Goal: Task Accomplishment & Management: Manage account settings

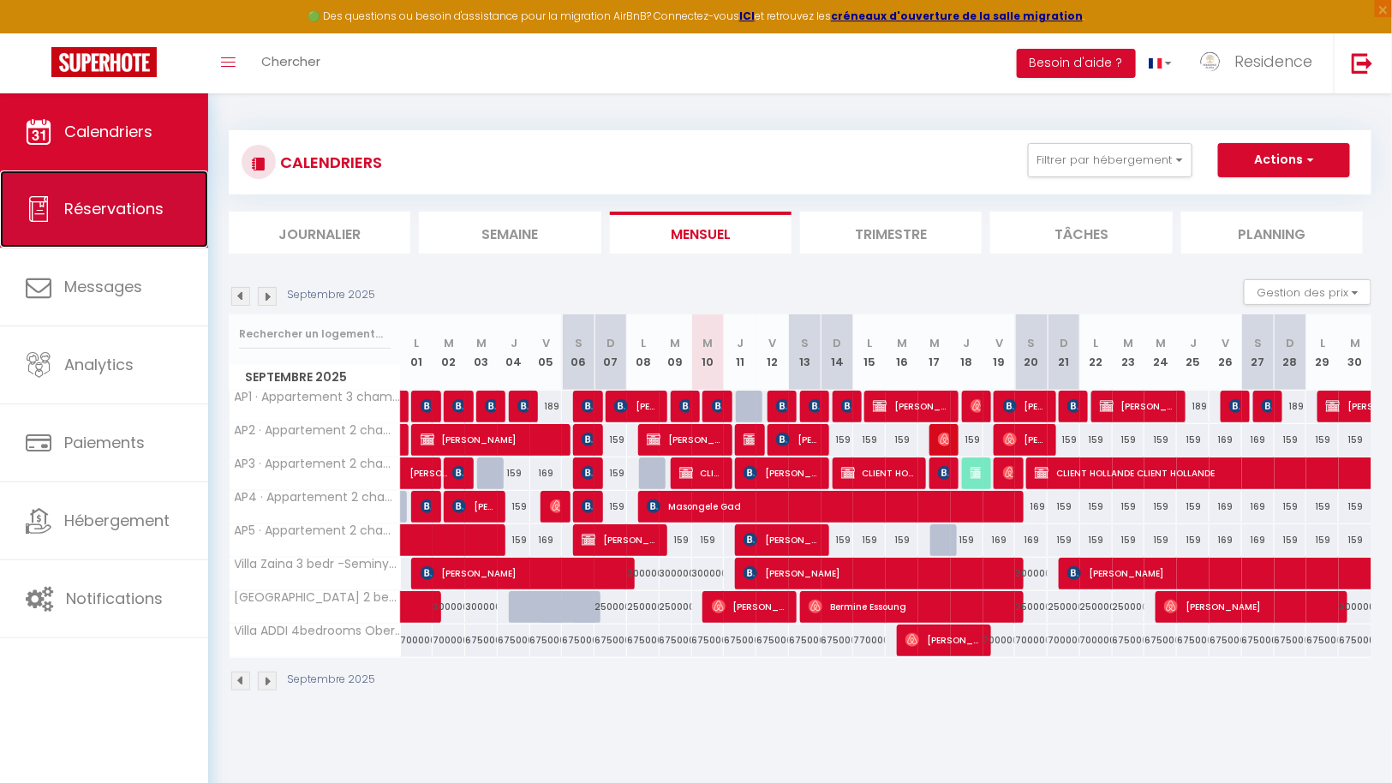
click at [116, 217] on span "Réservations" at bounding box center [113, 208] width 99 height 21
select select "not_cancelled"
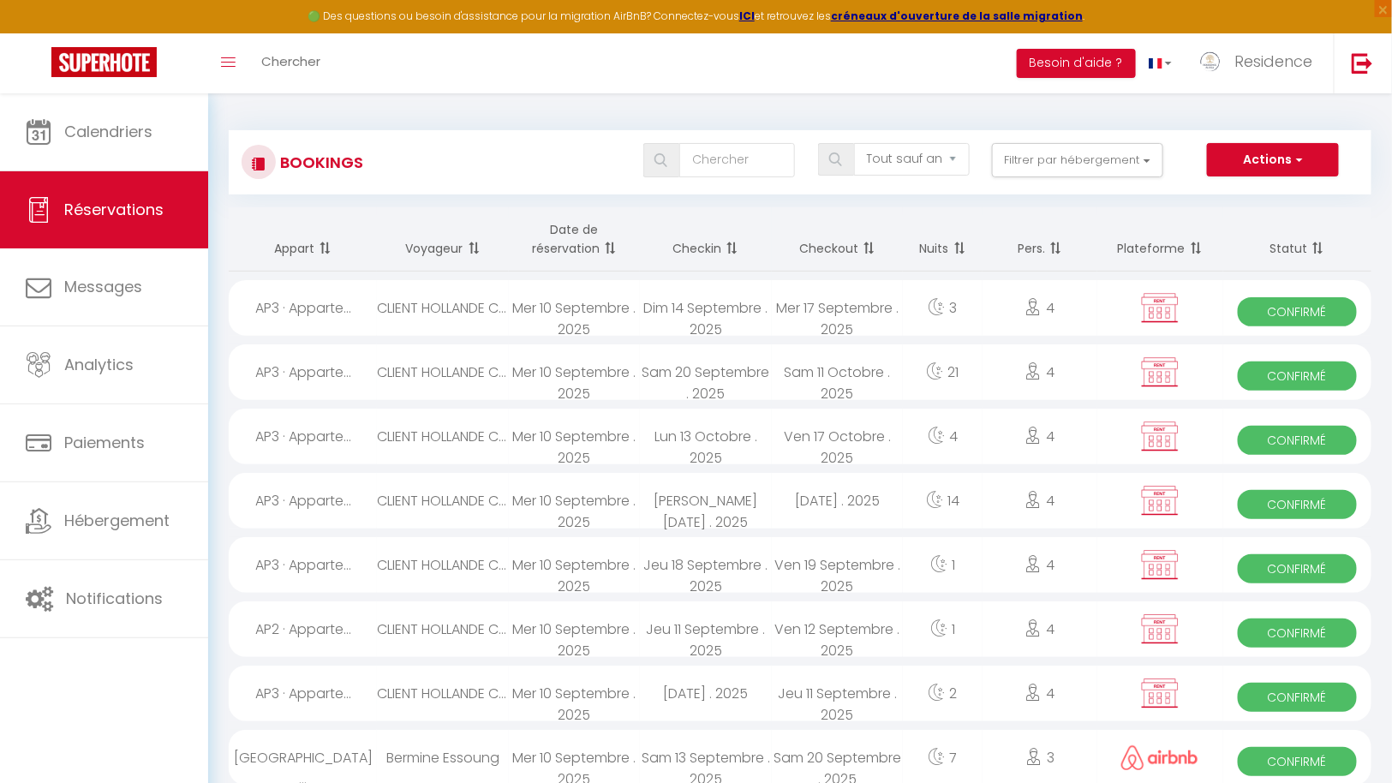
click at [601, 249] on span at bounding box center [608, 248] width 17 height 34
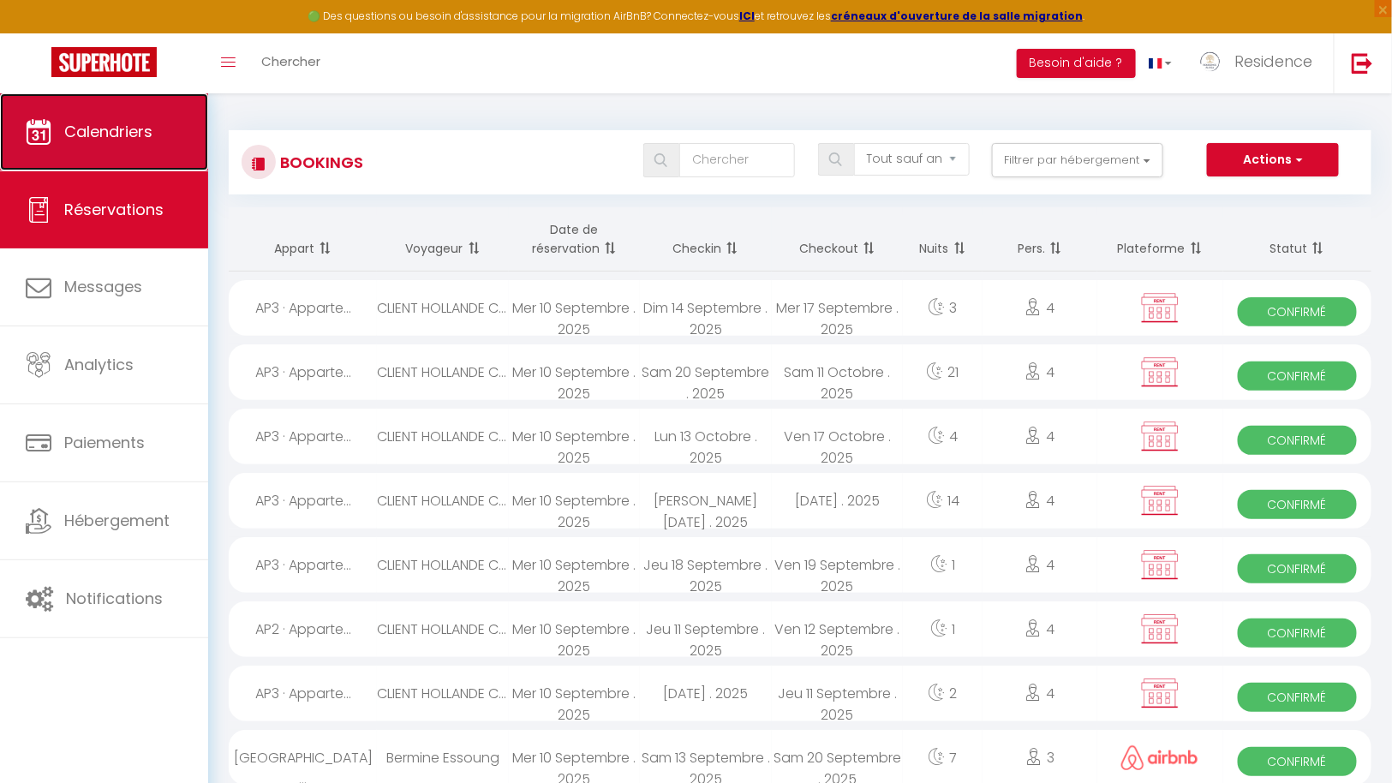
click at [121, 129] on span "Calendriers" at bounding box center [108, 131] width 88 height 21
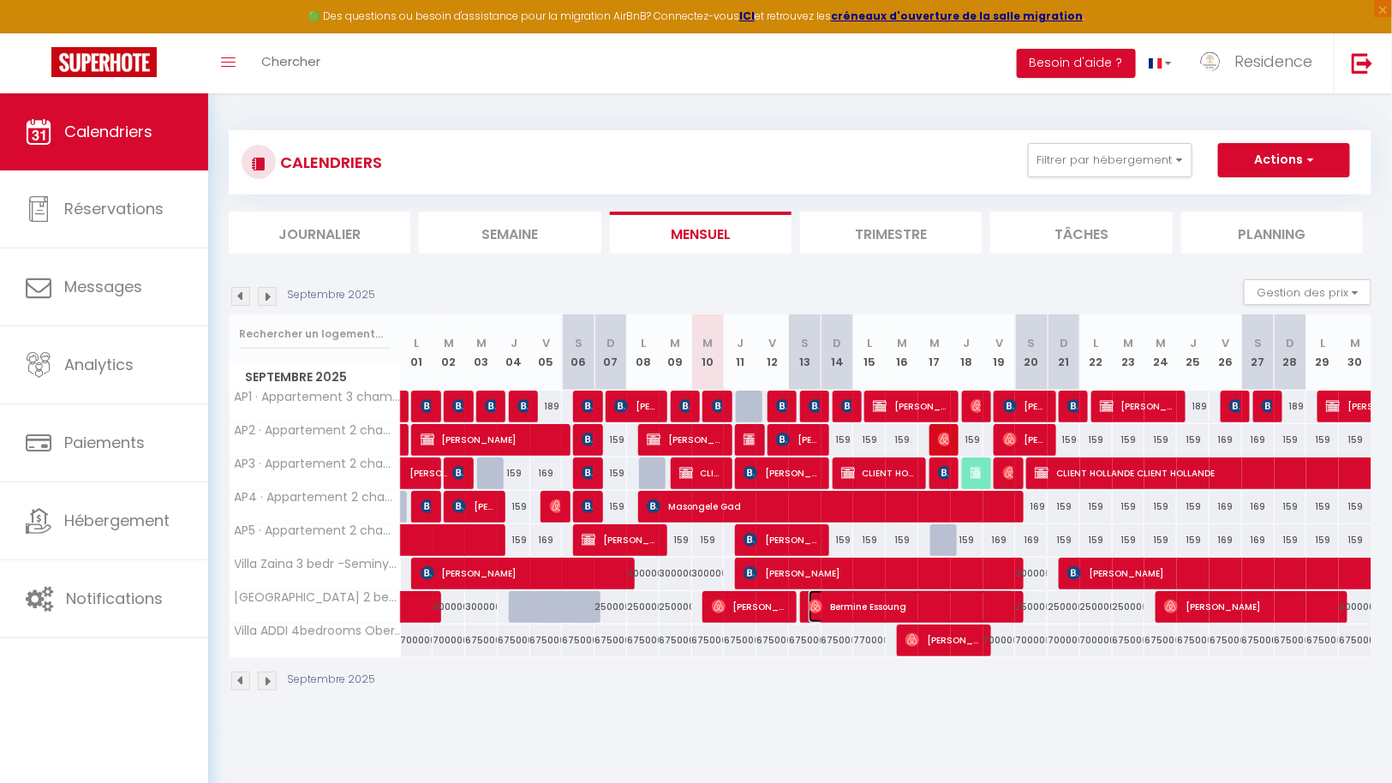
click at [872, 604] on span "Bermine Essoung" at bounding box center [912, 606] width 207 height 33
select select "OK"
select select "0"
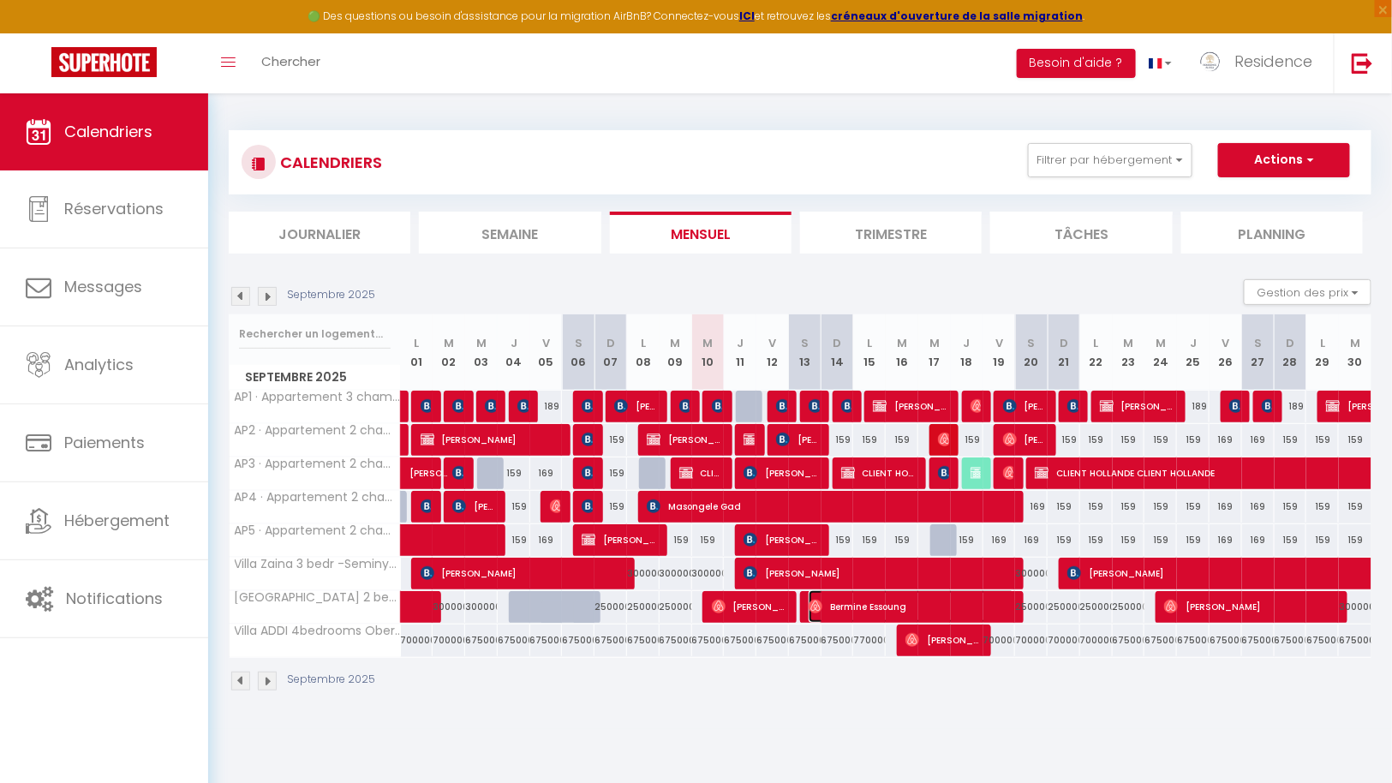
select select "1"
select select
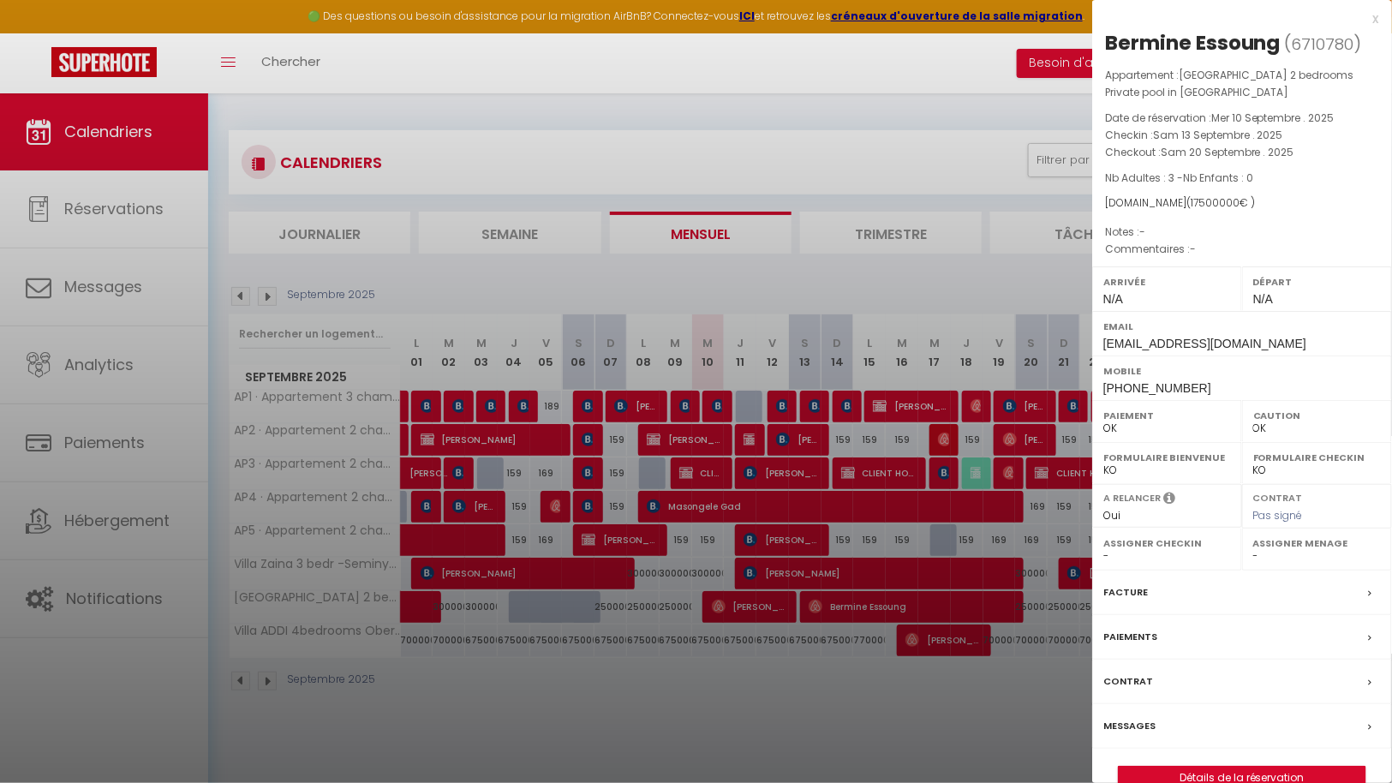
click at [1167, 719] on div "Messages" at bounding box center [1243, 726] width 300 height 45
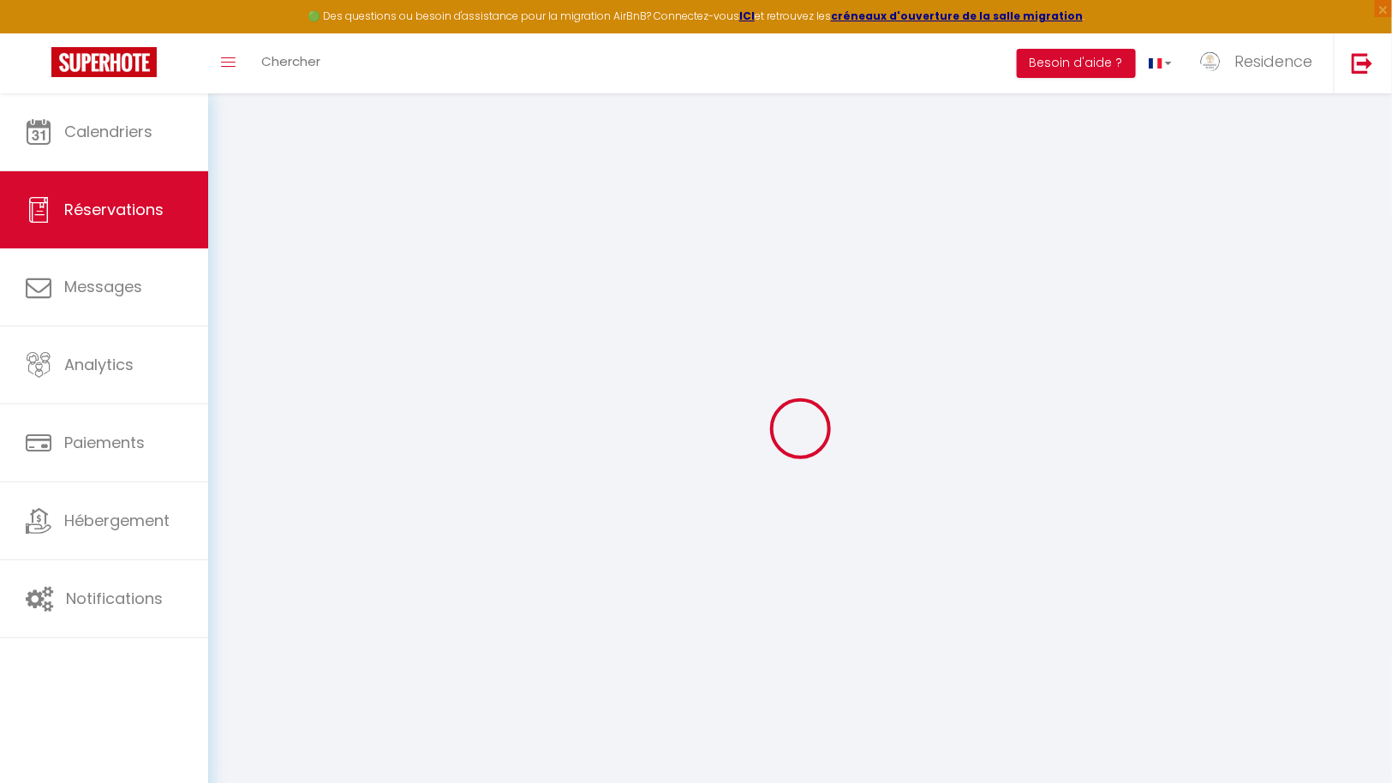
select select
checkbox input "false"
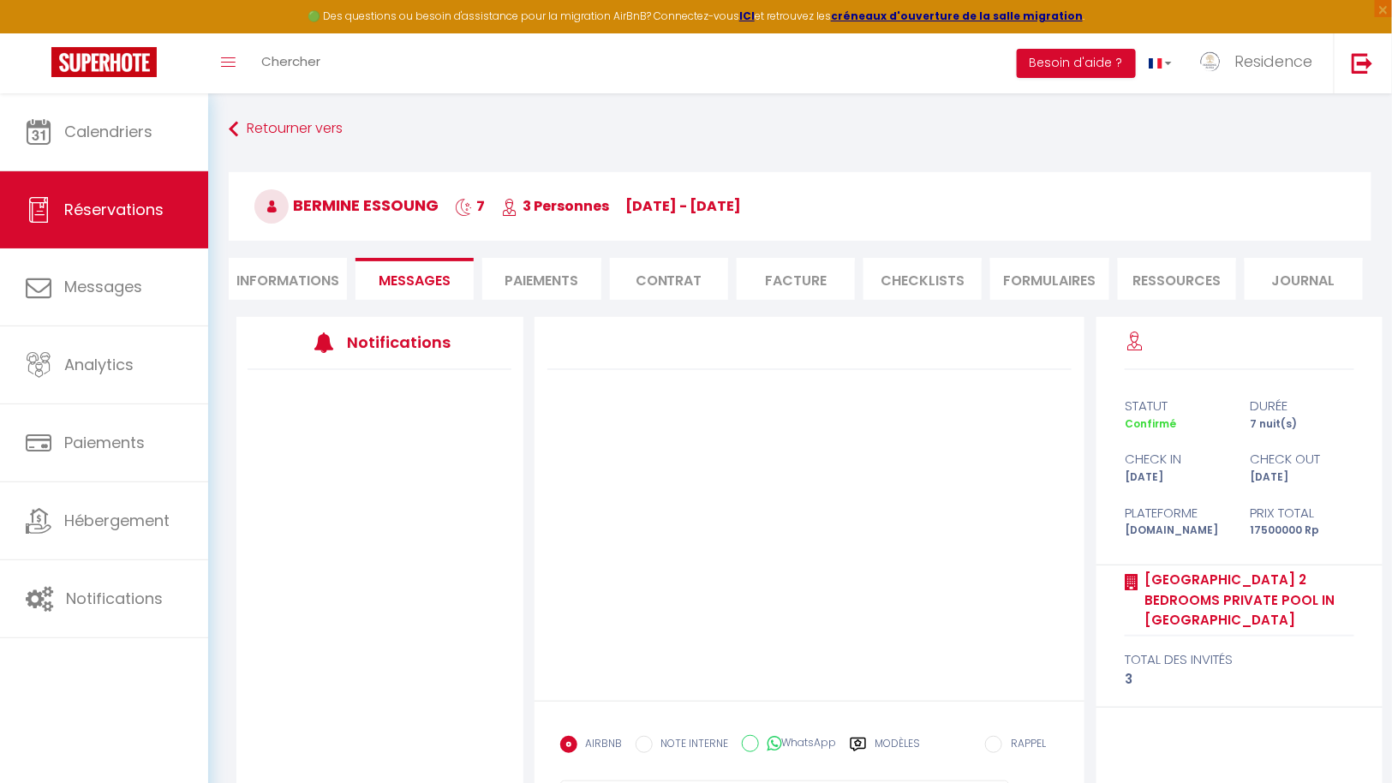
scroll to position [93, 0]
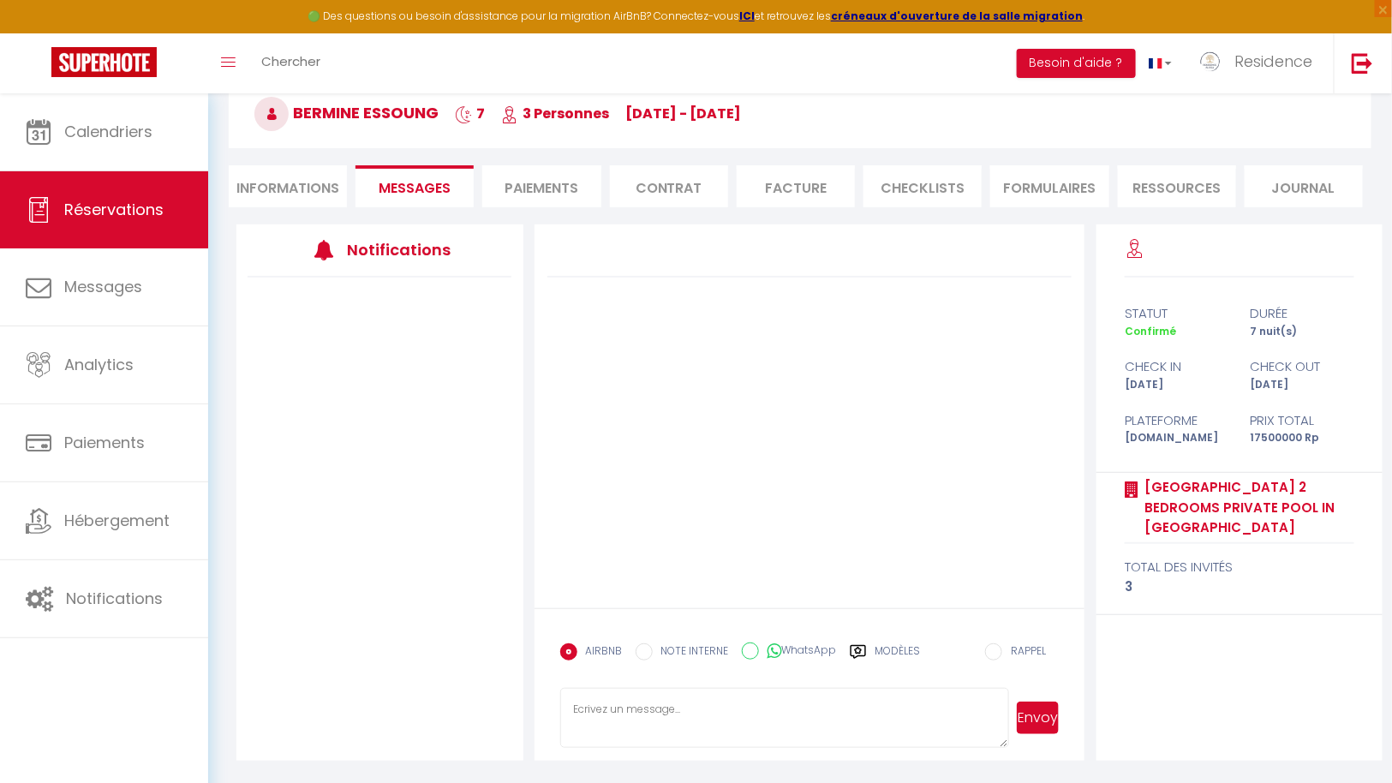
click at [371, 366] on div at bounding box center [380, 470] width 287 height 384
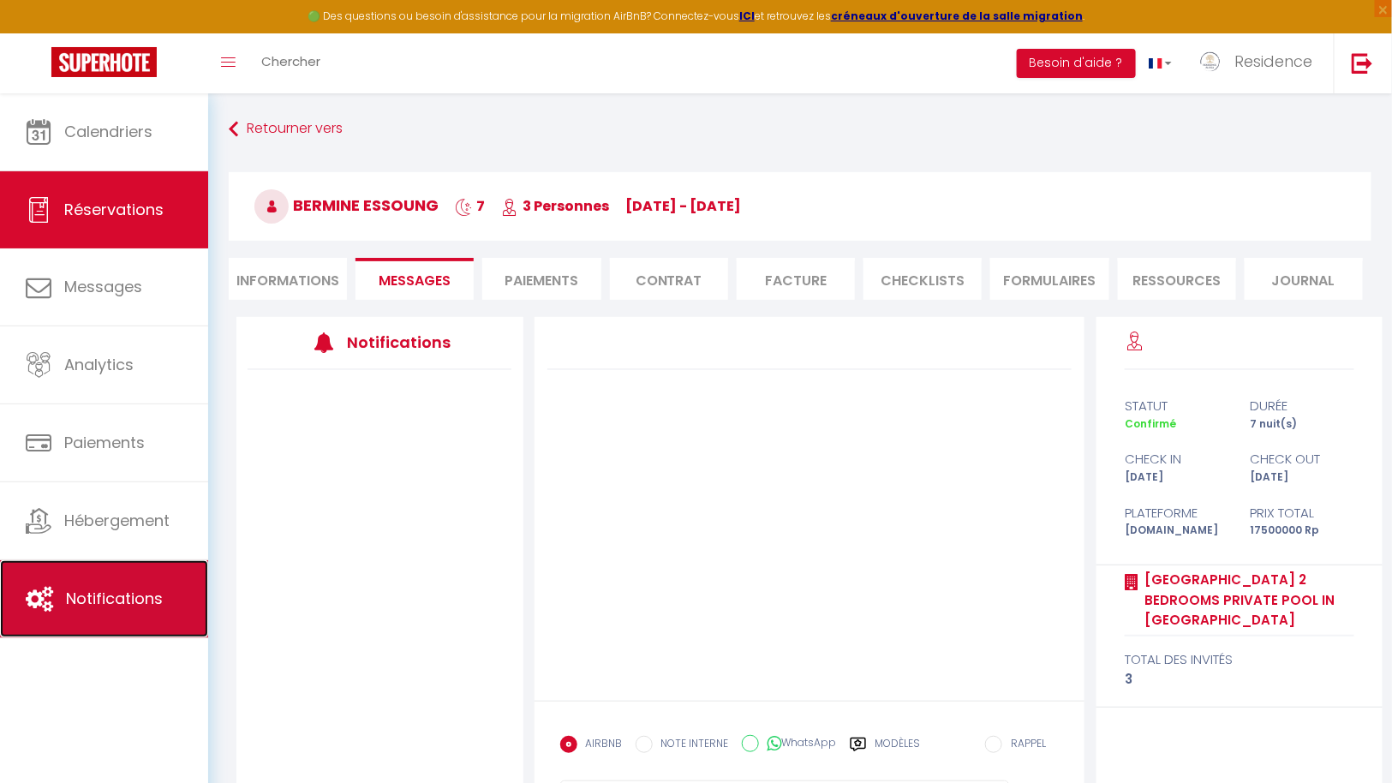
click at [136, 616] on link "Notifications" at bounding box center [104, 598] width 208 height 77
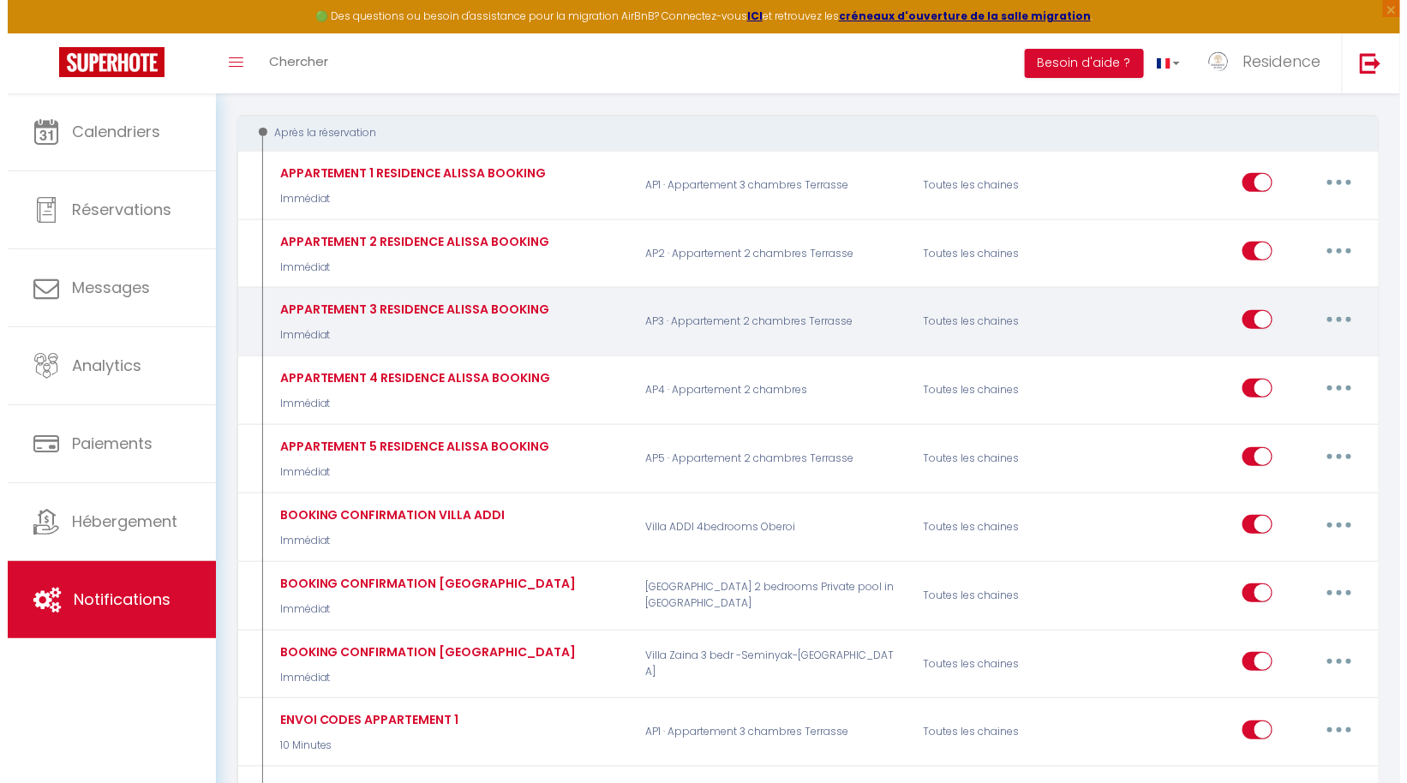
scroll to position [183, 0]
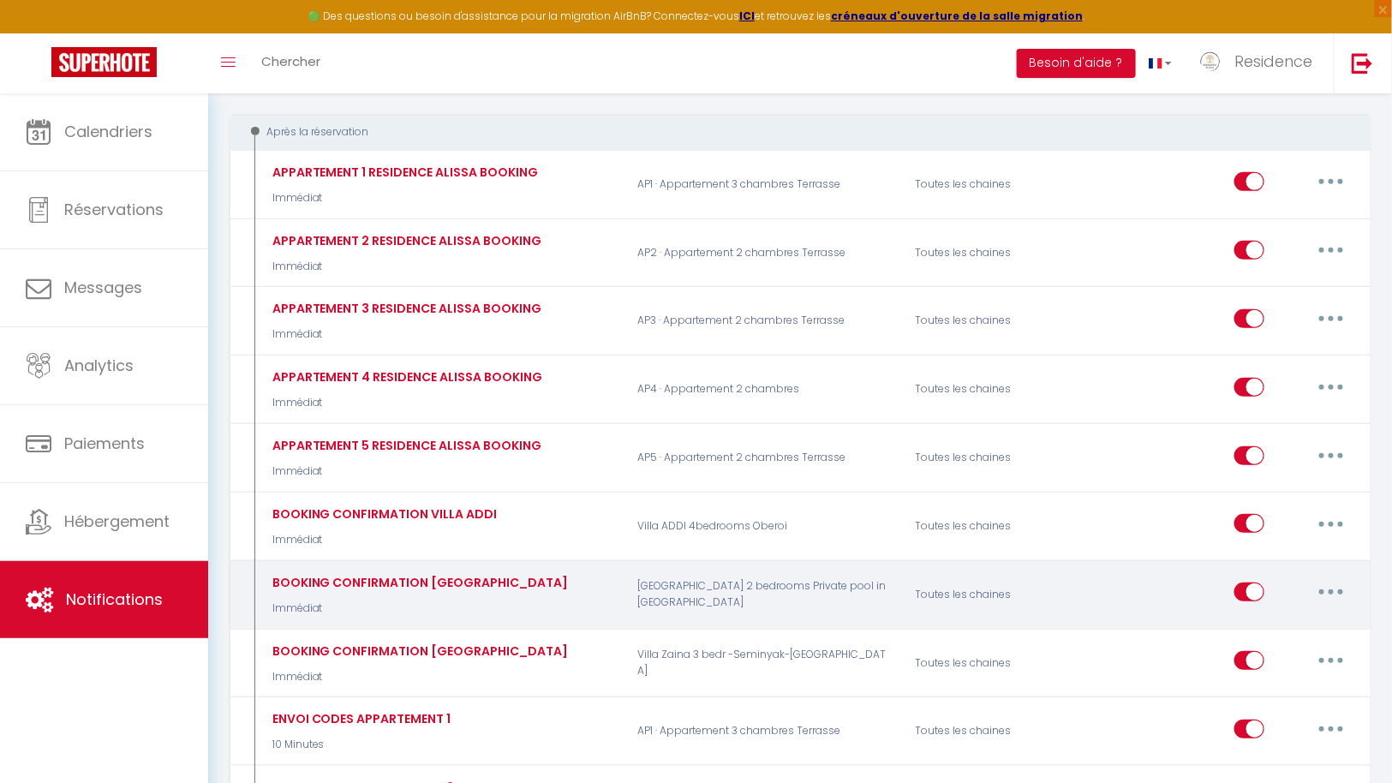
click at [1339, 579] on button "button" at bounding box center [1332, 591] width 48 height 27
click at [1261, 620] on link "Editer" at bounding box center [1287, 631] width 127 height 29
type input "BOOKING CONFIRMATION VILLA ALISSA"
select select "Immédiat"
select select "if_booking_is_paid"
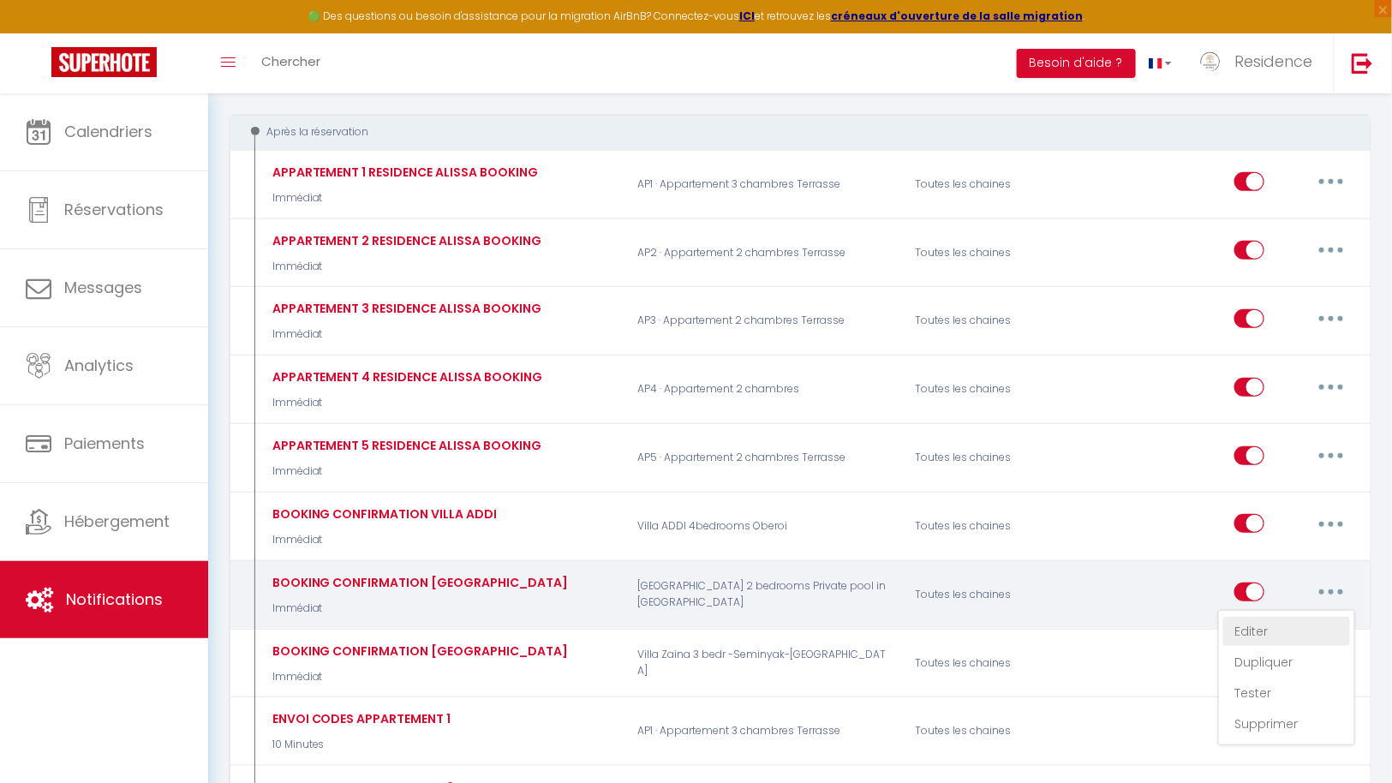
checkbox input "true"
checkbox input "false"
radio input "true"
type input "[GUEST:FIRST_NAME] , bienvenue à la Résidence Alissa AP5 Nusa."
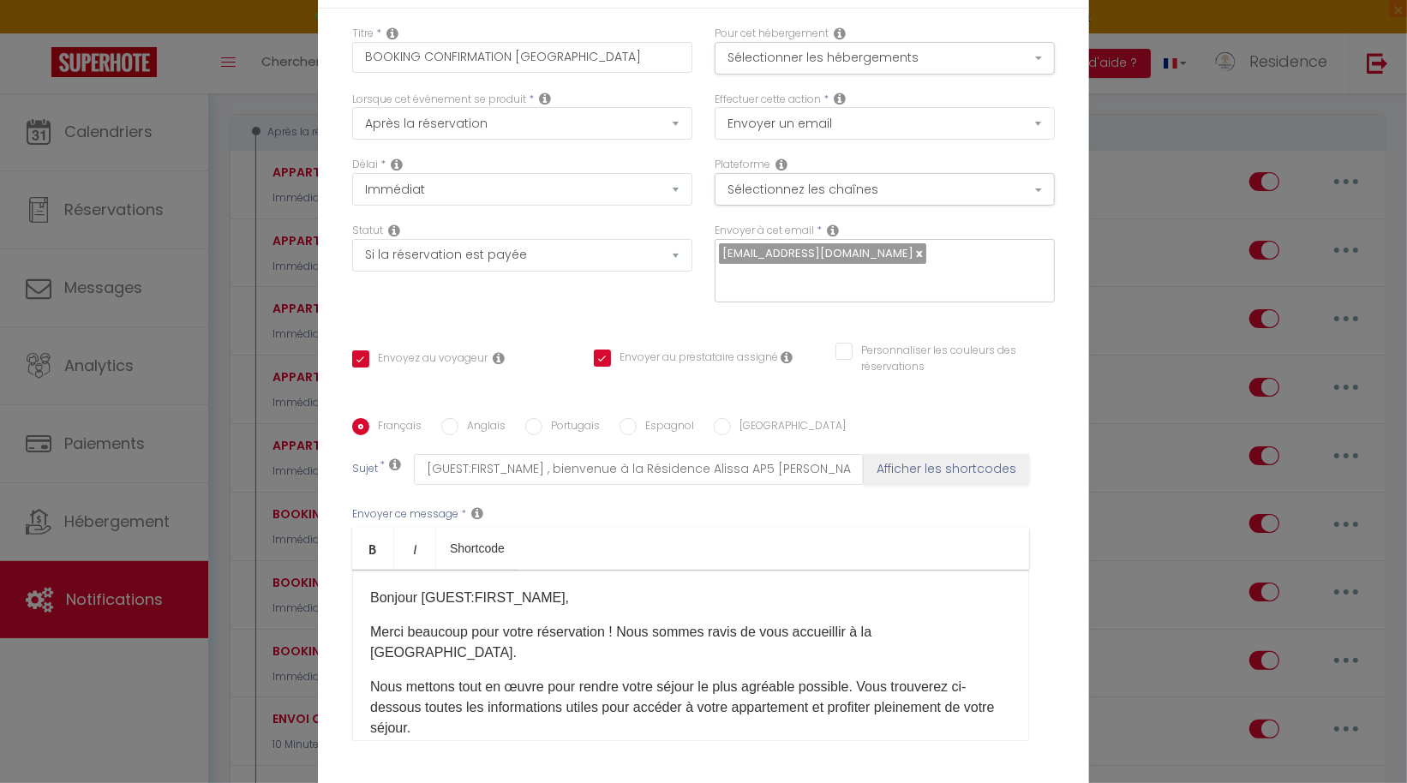
click at [1105, 402] on div "Modifier la notification × Titre * BOOKING CONFIRMATION VILLA ALISSA Pour cet h…" at bounding box center [703, 391] width 1407 height 783
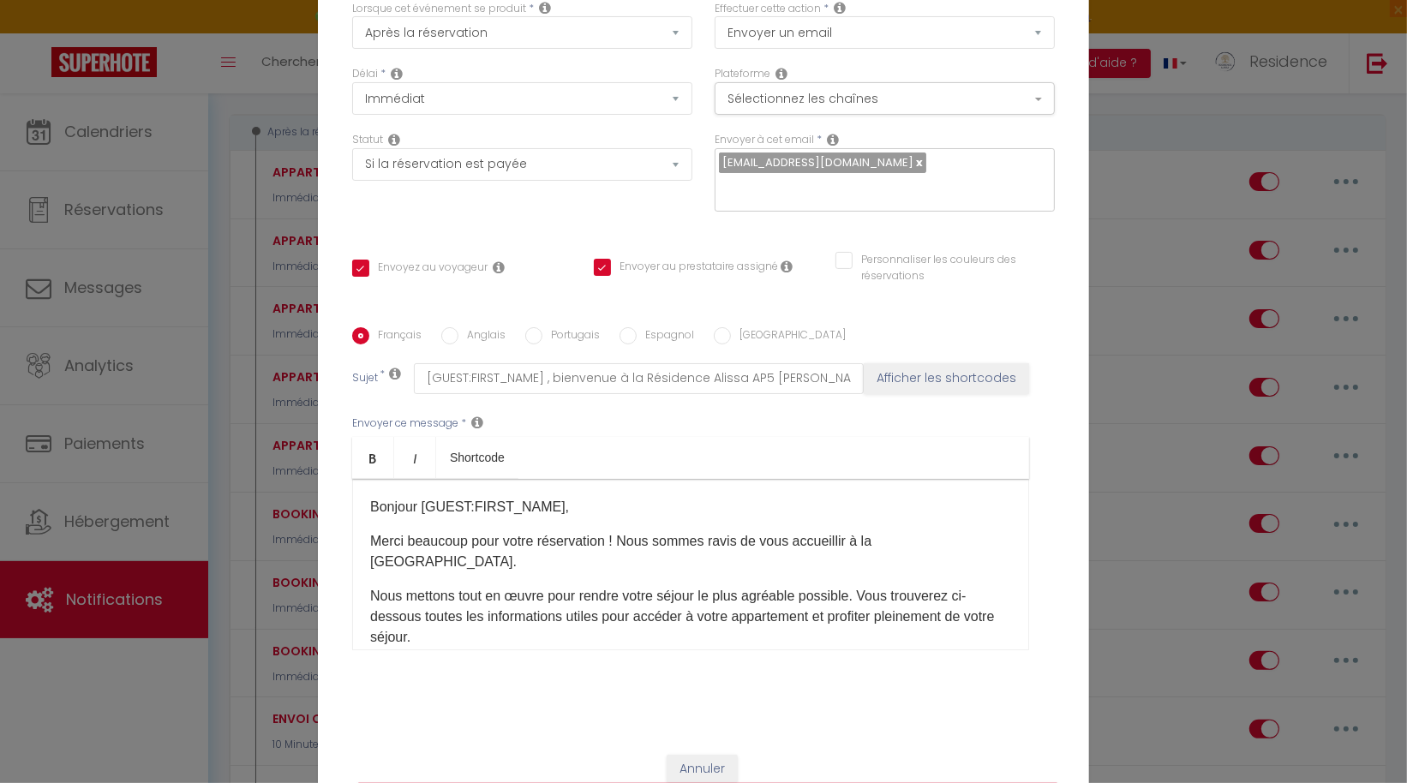
scroll to position [126, 0]
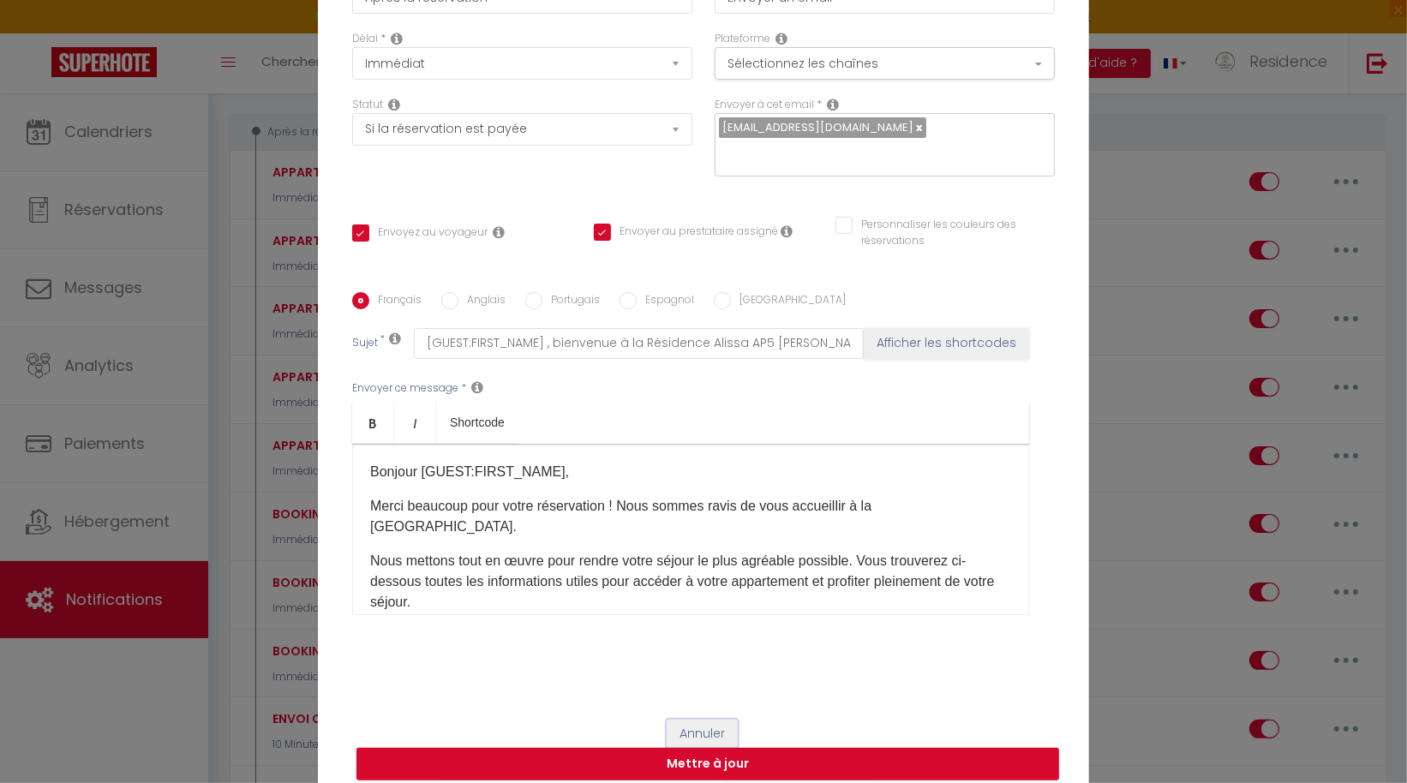
click at [692, 720] on button "Annuler" at bounding box center [702, 734] width 71 height 29
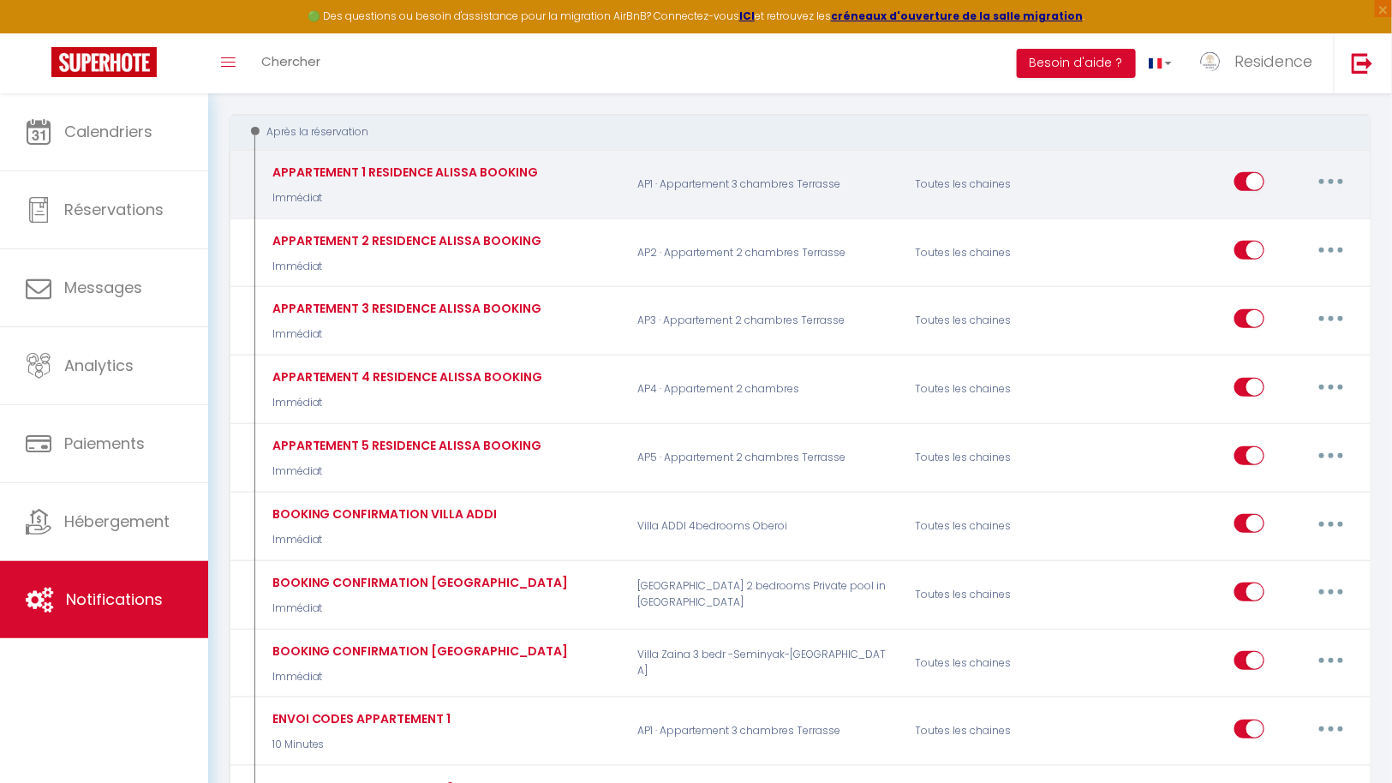
click at [1338, 179] on button "button" at bounding box center [1332, 181] width 48 height 27
click at [1265, 219] on link "Editer" at bounding box center [1287, 221] width 127 height 29
type input "APPARTEMENT 1 RESIDENCE ALISSA BOOKING"
checkbox input "true"
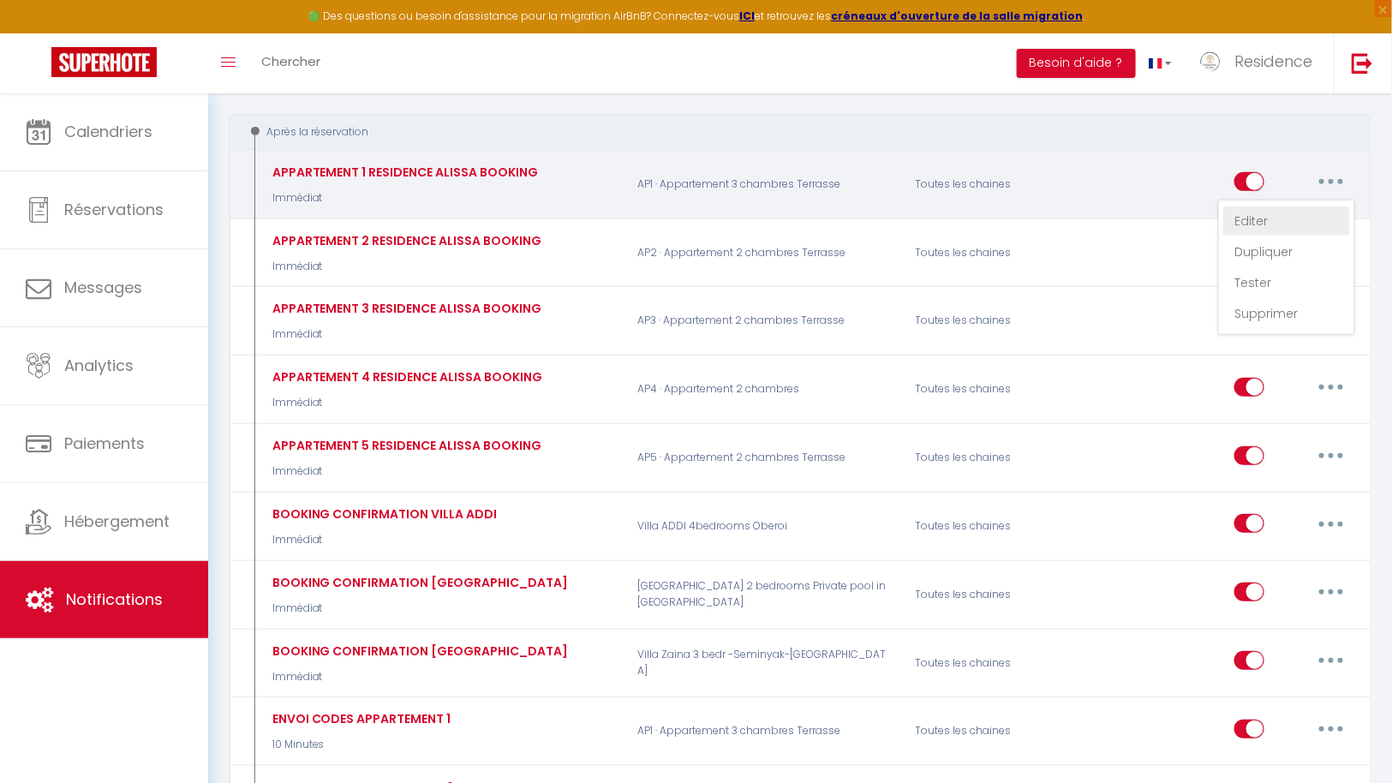
checkbox input "false"
type input "[GUEST:FIRST_NAME] , bienvenue à la Résidence Alissa AP2 Canggu ."
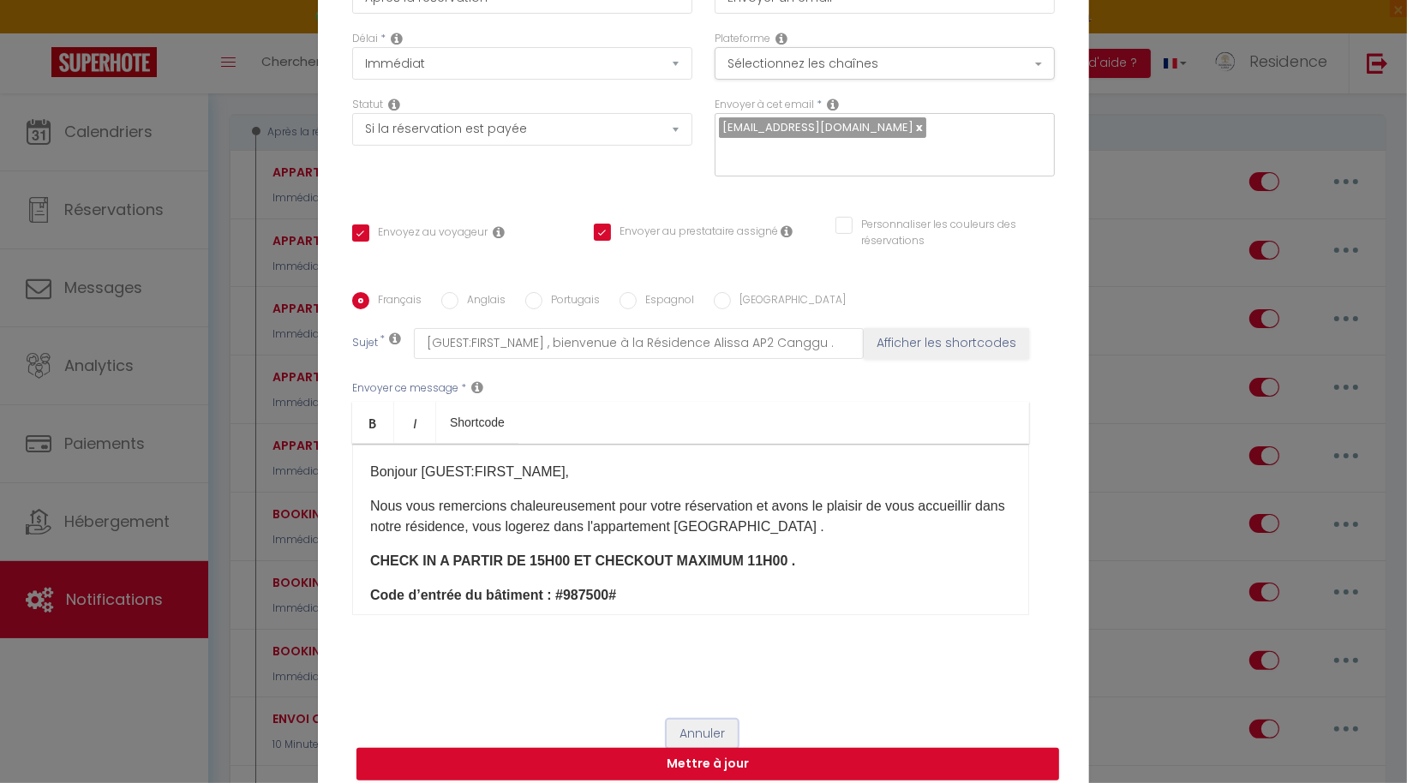
click at [703, 720] on button "Annuler" at bounding box center [702, 734] width 71 height 29
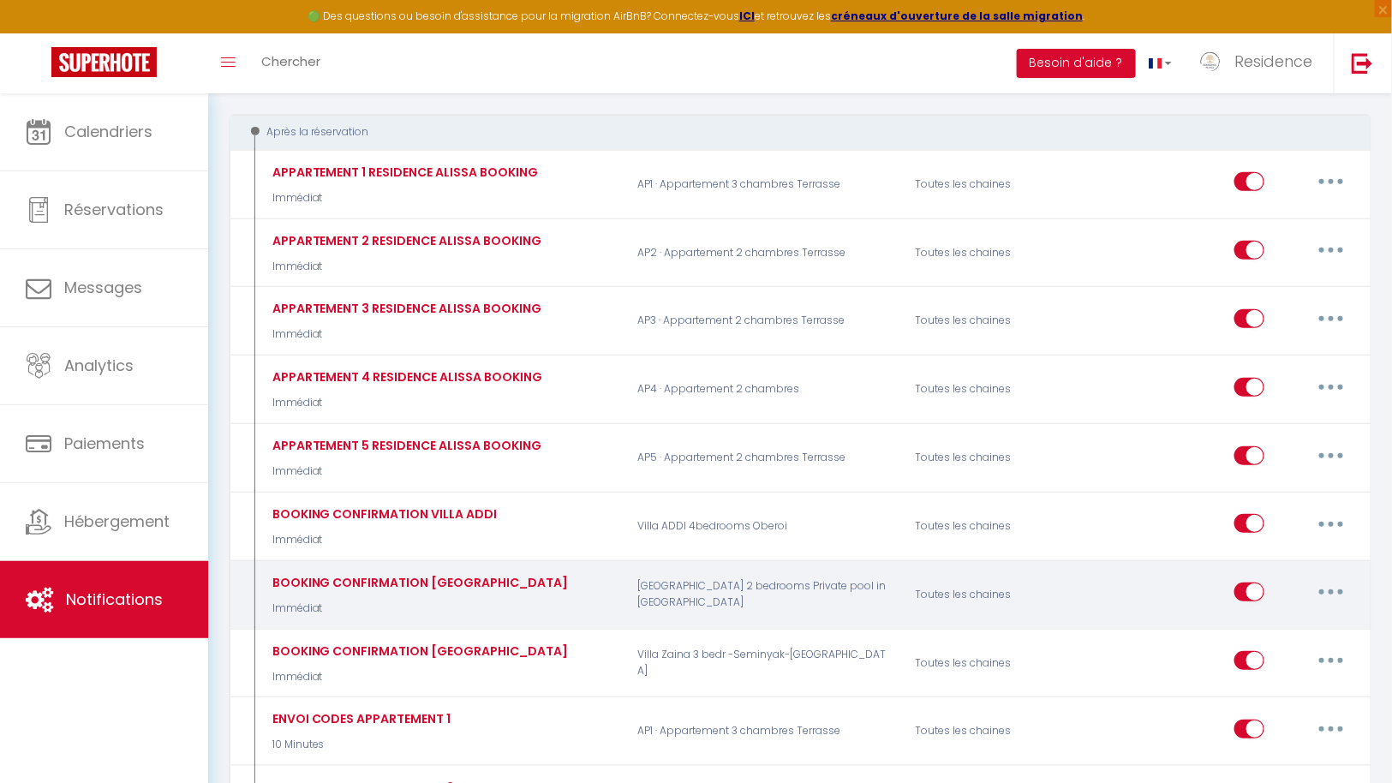
click at [475, 584] on div "BOOKING CONFIRMATION VILLA ALISSA Immédiat" at bounding box center [418, 595] width 301 height 44
click at [1321, 578] on button "button" at bounding box center [1332, 591] width 48 height 27
click at [1280, 634] on link "Editer" at bounding box center [1287, 631] width 127 height 29
type input "BOOKING CONFIRMATION VILLA ALISSA"
checkbox input "true"
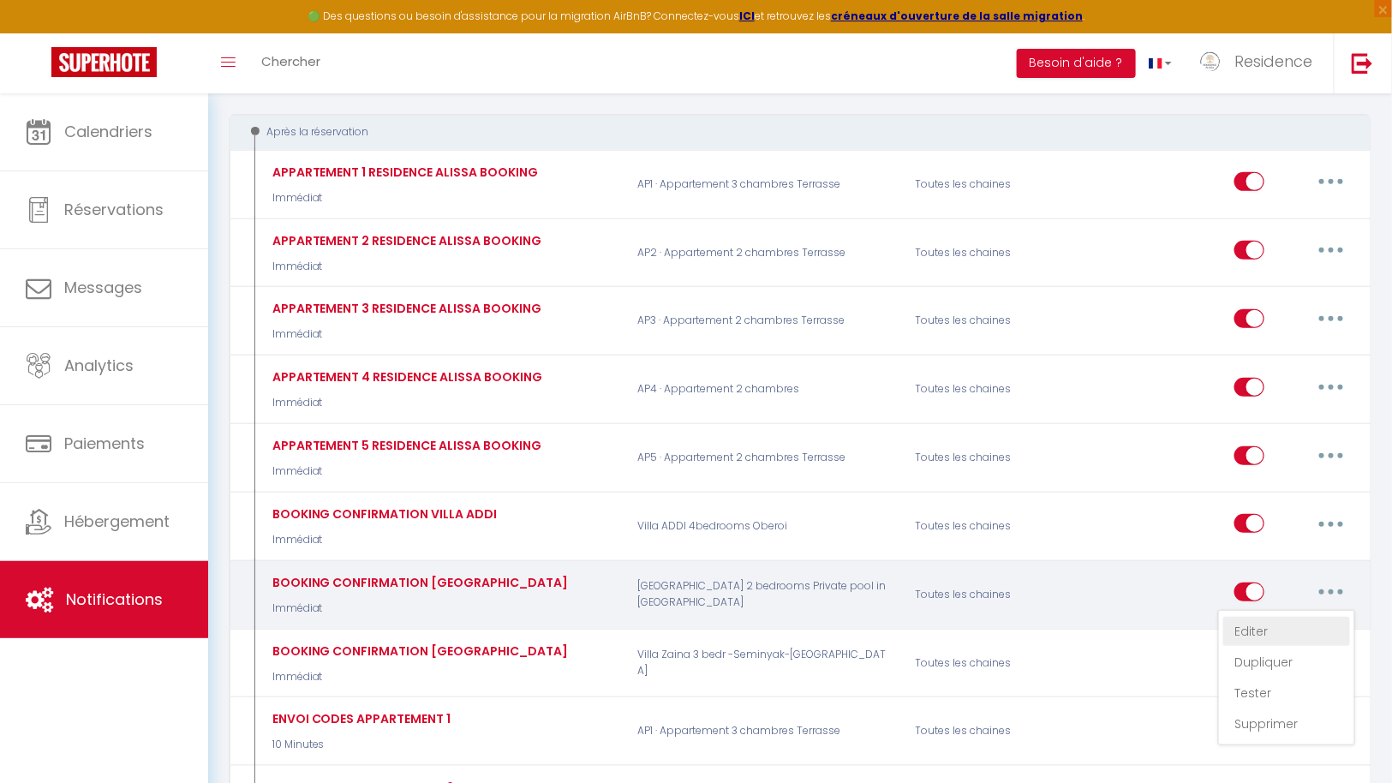
checkbox input "true"
checkbox input "false"
type input "[GUEST:FIRST_NAME] , bienvenue à la Résidence Alissa AP5 Nusa."
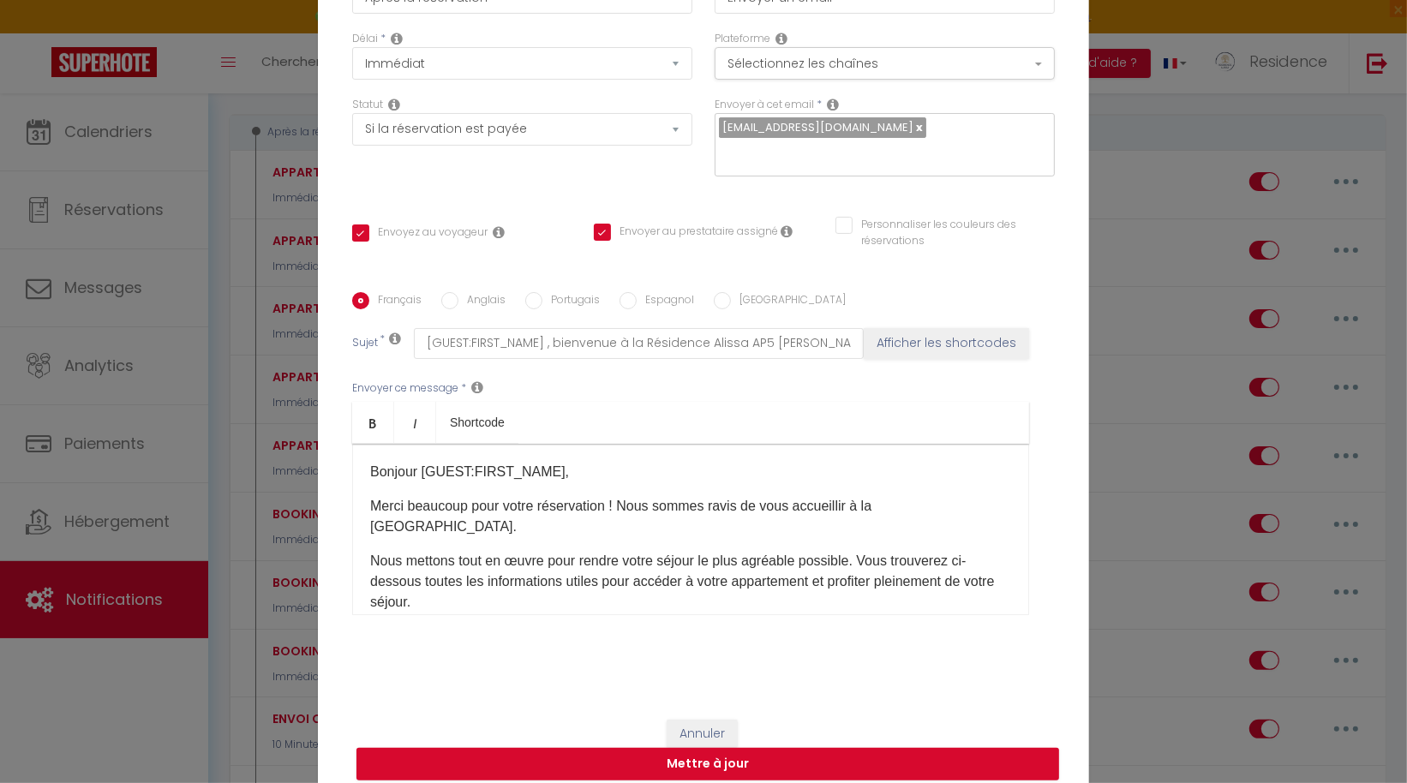
click at [472, 292] on label "Anglais" at bounding box center [481, 301] width 47 height 19
click at [458, 292] on input "Anglais" at bounding box center [449, 300] width 17 height 17
radio input "true"
checkbox input "true"
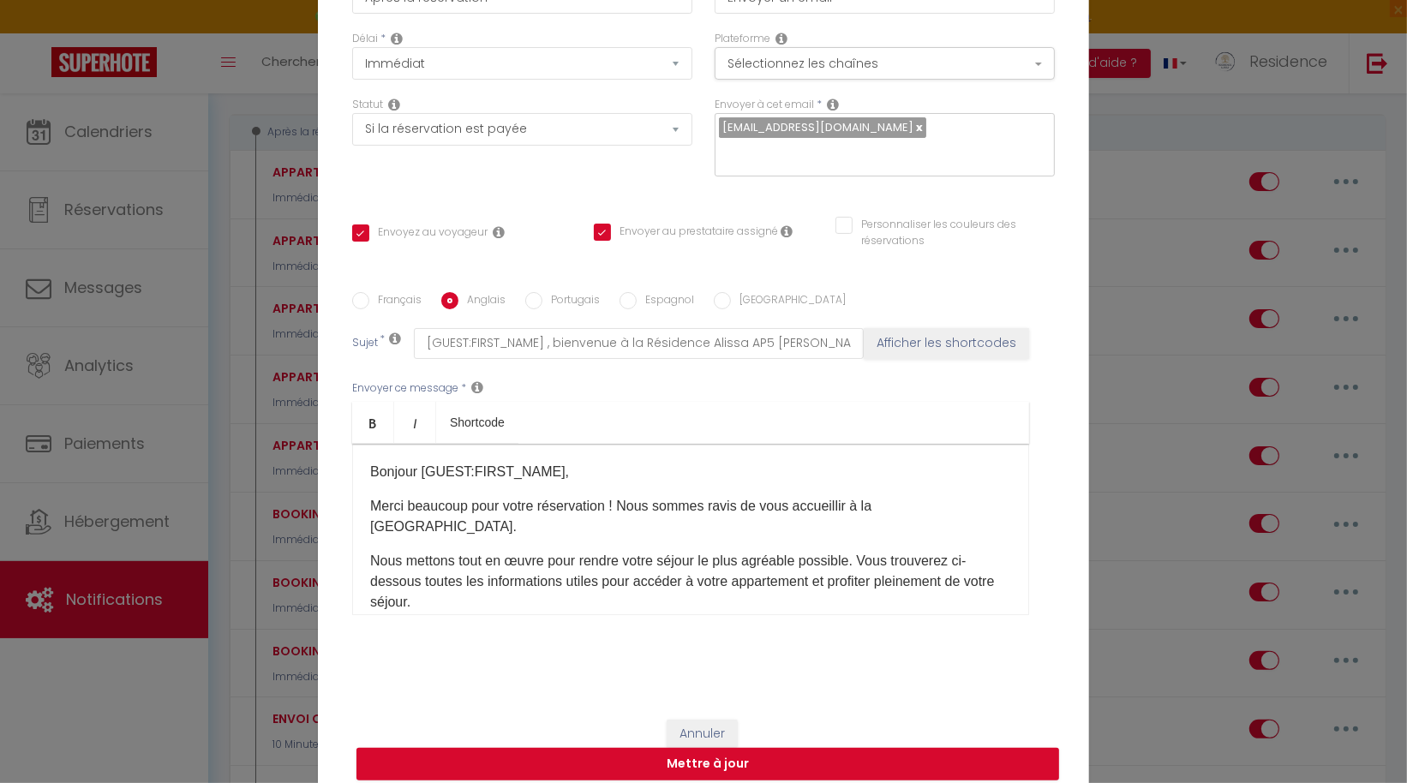
checkbox input "false"
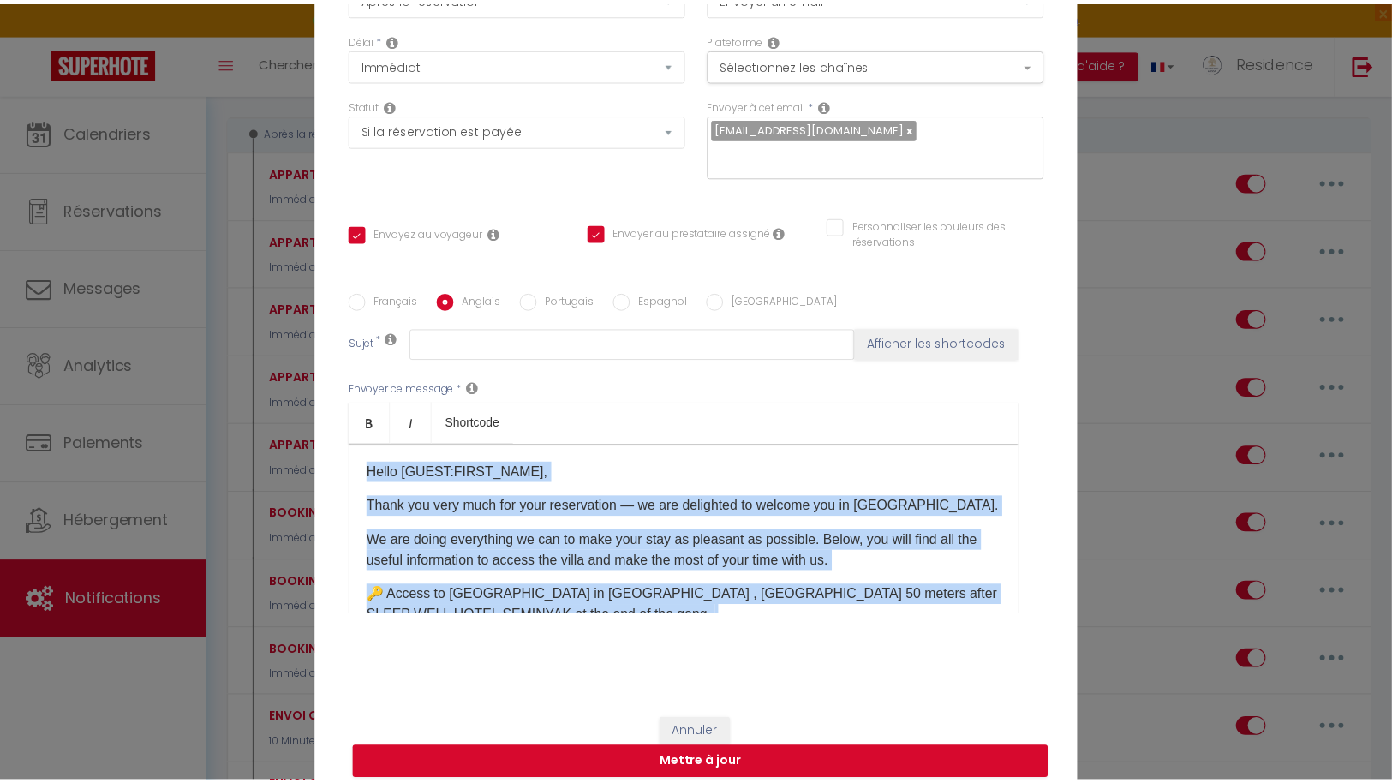
scroll to position [409, 0]
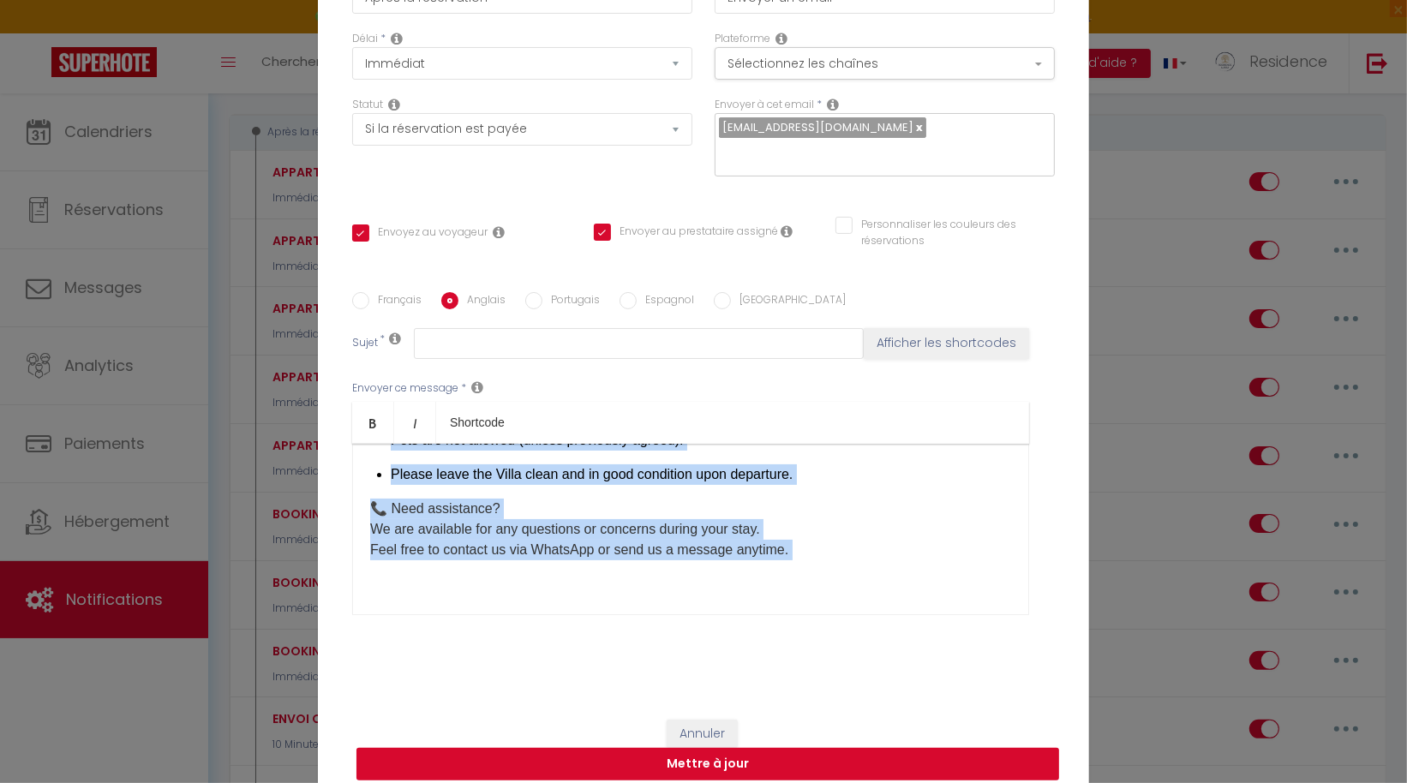
drag, startPoint x: 362, startPoint y: 457, endPoint x: 737, endPoint y: 738, distance: 468.2
click at [737, 738] on form "Modifier la notification × Titre * BOOKING CONFIRMATION VILLA ALISSA Pour cet h…" at bounding box center [703, 307] width 771 height 979
copy div "Hello [GUEST:FIRST_NAME], Thank you very much for your reservation — we are del…"
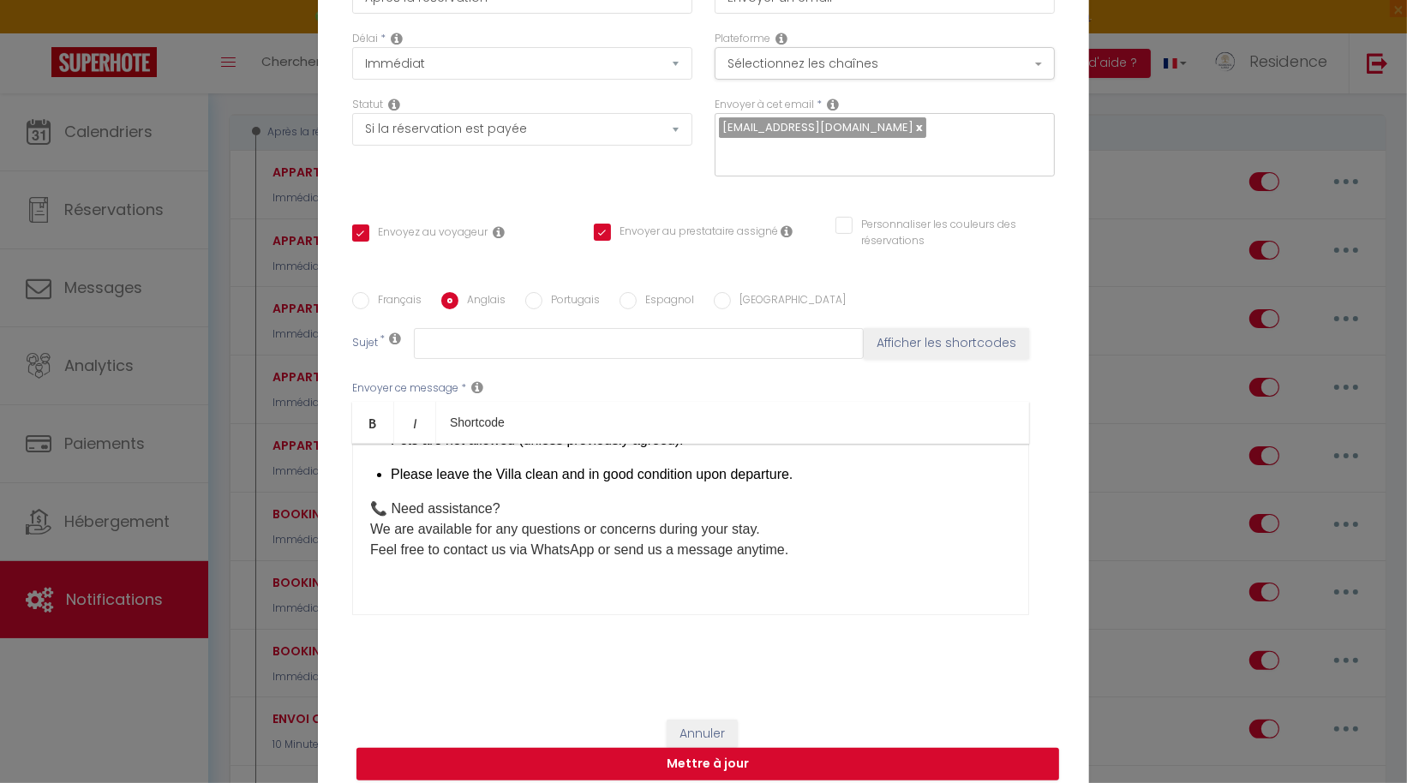
click at [1143, 551] on div "Modifier la notification × Titre * BOOKING CONFIRMATION VILLA ALISSA Pour cet h…" at bounding box center [703, 391] width 1407 height 783
click at [1137, 352] on div "Modifier la notification × Titre * BOOKING CONFIRMATION VILLA ALISSA Pour cet h…" at bounding box center [703, 391] width 1407 height 783
click at [691, 720] on button "Annuler" at bounding box center [702, 734] width 71 height 29
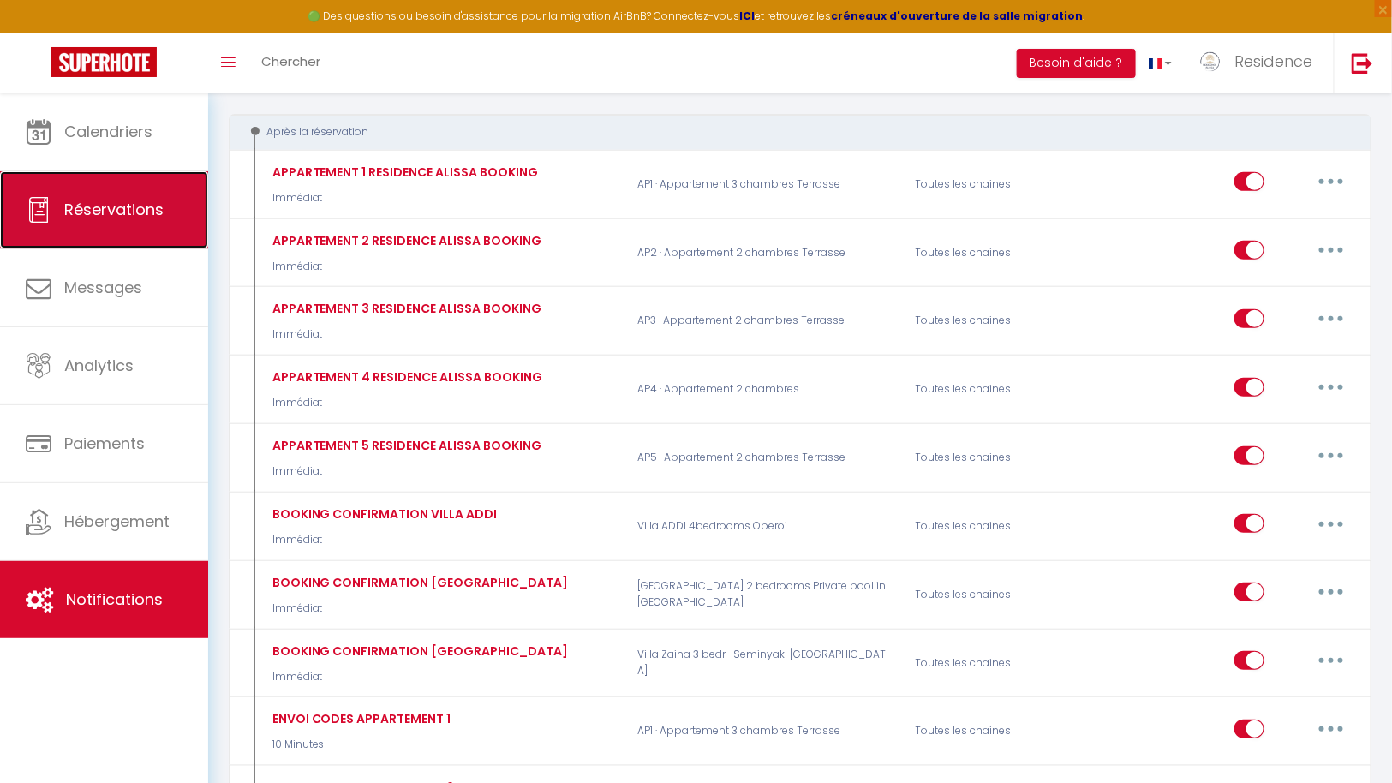
click at [106, 211] on span "Réservations" at bounding box center [113, 209] width 99 height 21
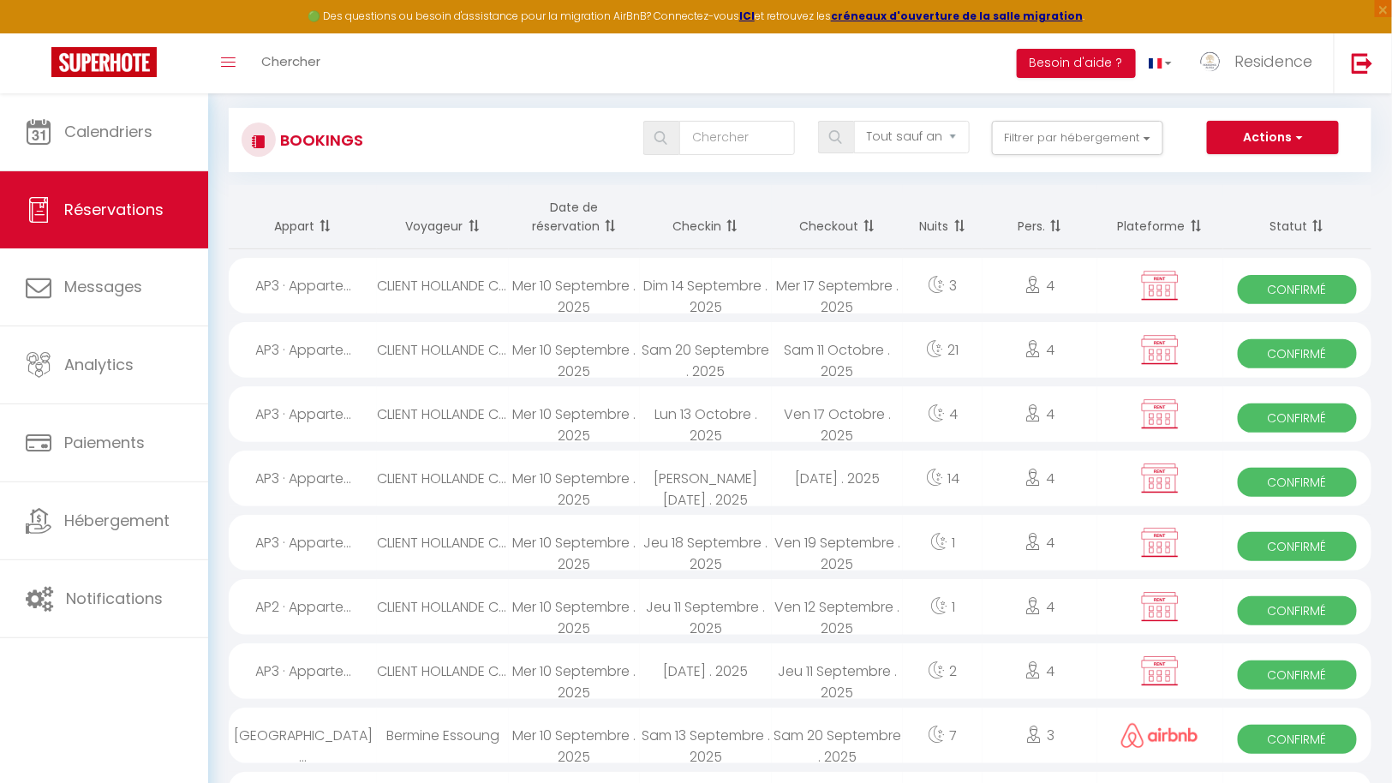
scroll to position [21, 0]
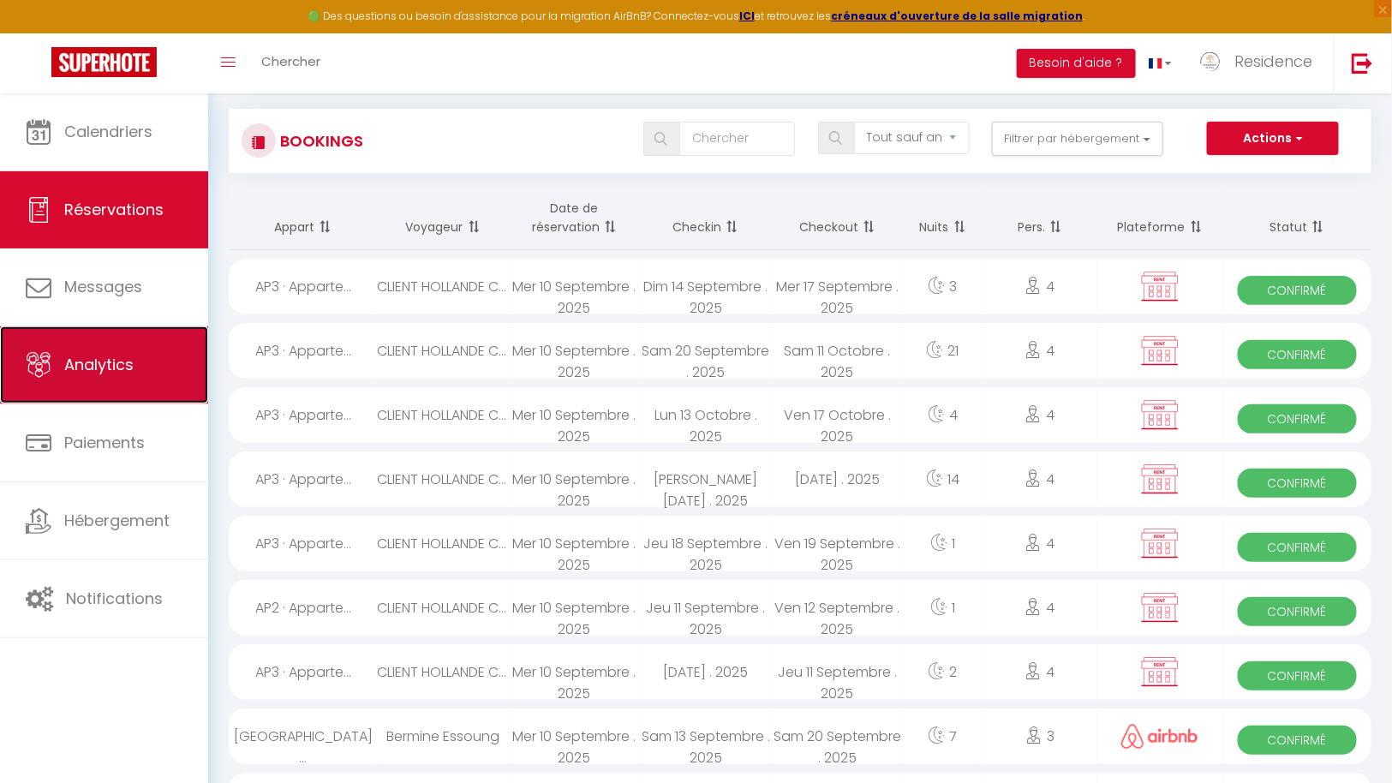
click at [143, 370] on link "Analytics" at bounding box center [104, 364] width 208 height 77
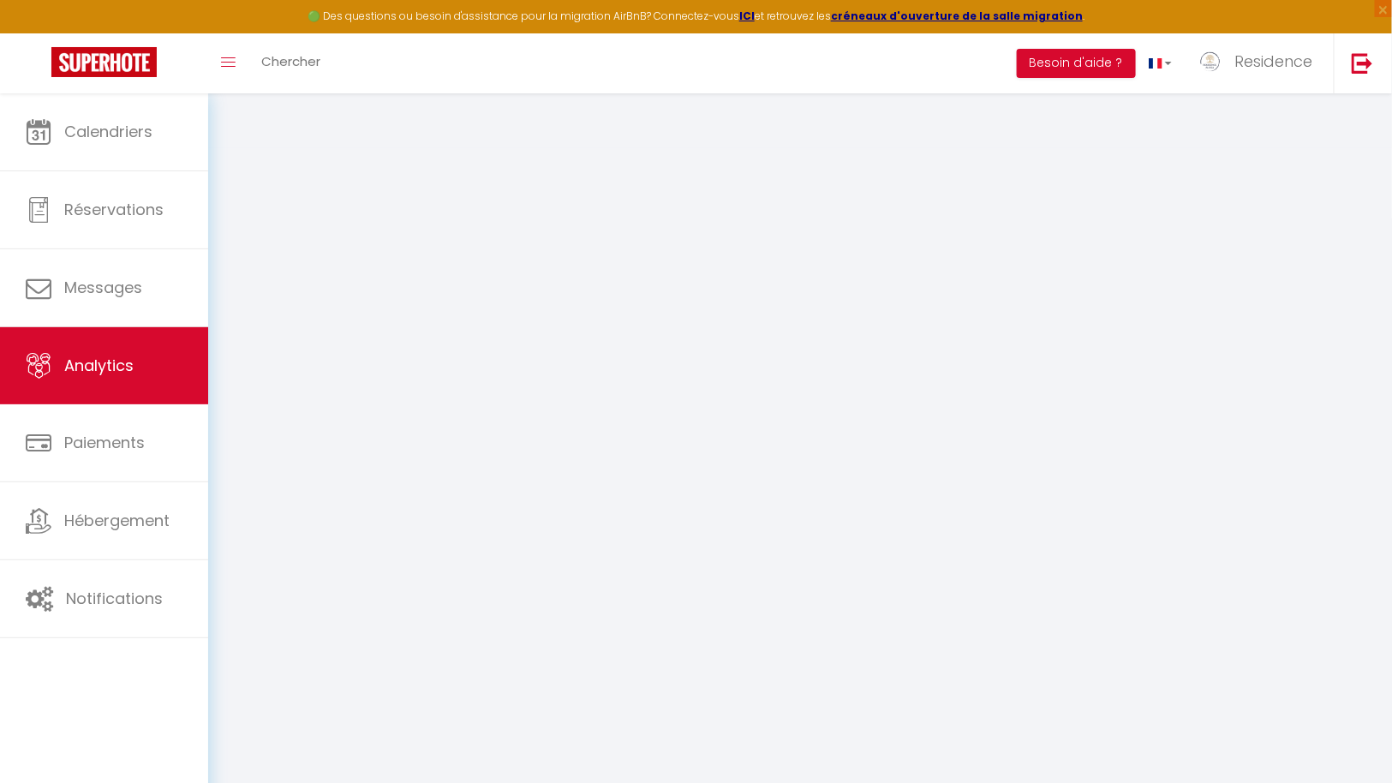
select select "2025"
select select "9"
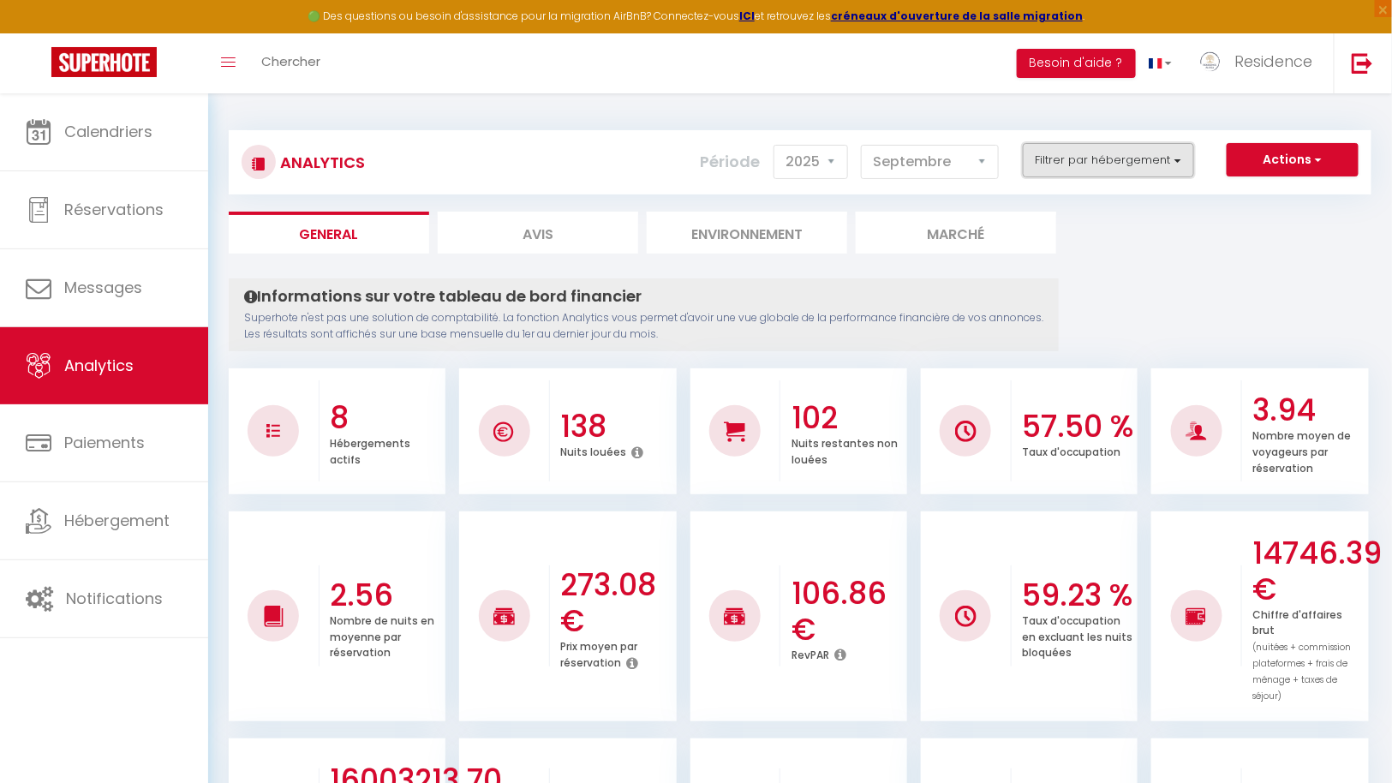
click at [1106, 160] on button "Filtrer par hébergement" at bounding box center [1108, 160] width 171 height 34
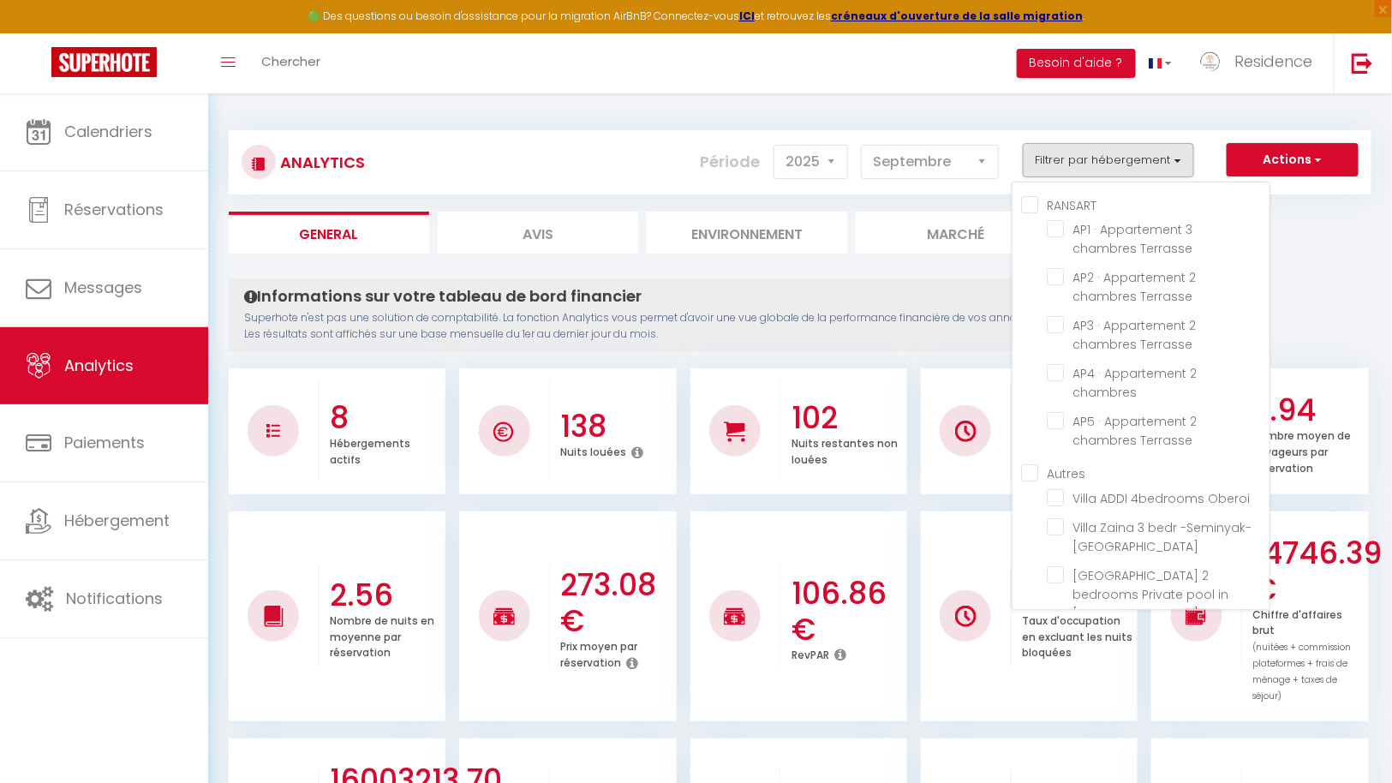
click at [1036, 203] on input "RANSART" at bounding box center [1145, 203] width 249 height 17
checkbox input "true"
checkbox Terrasse "true"
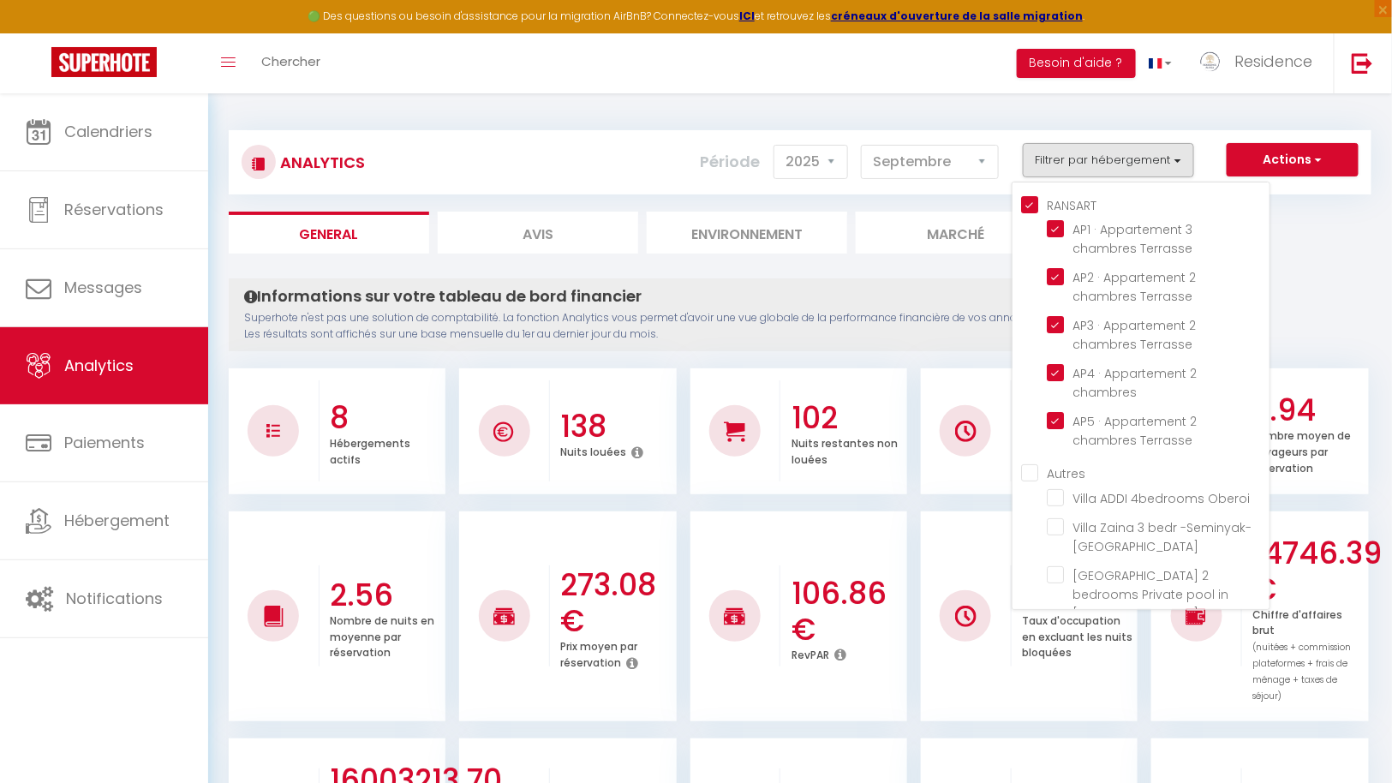
checkbox chambres "true"
checkbox Terrasse "true"
checkbox Oberoi "false"
checkbox -Seminyak-Bali "false"
checkbox Seminyak "false"
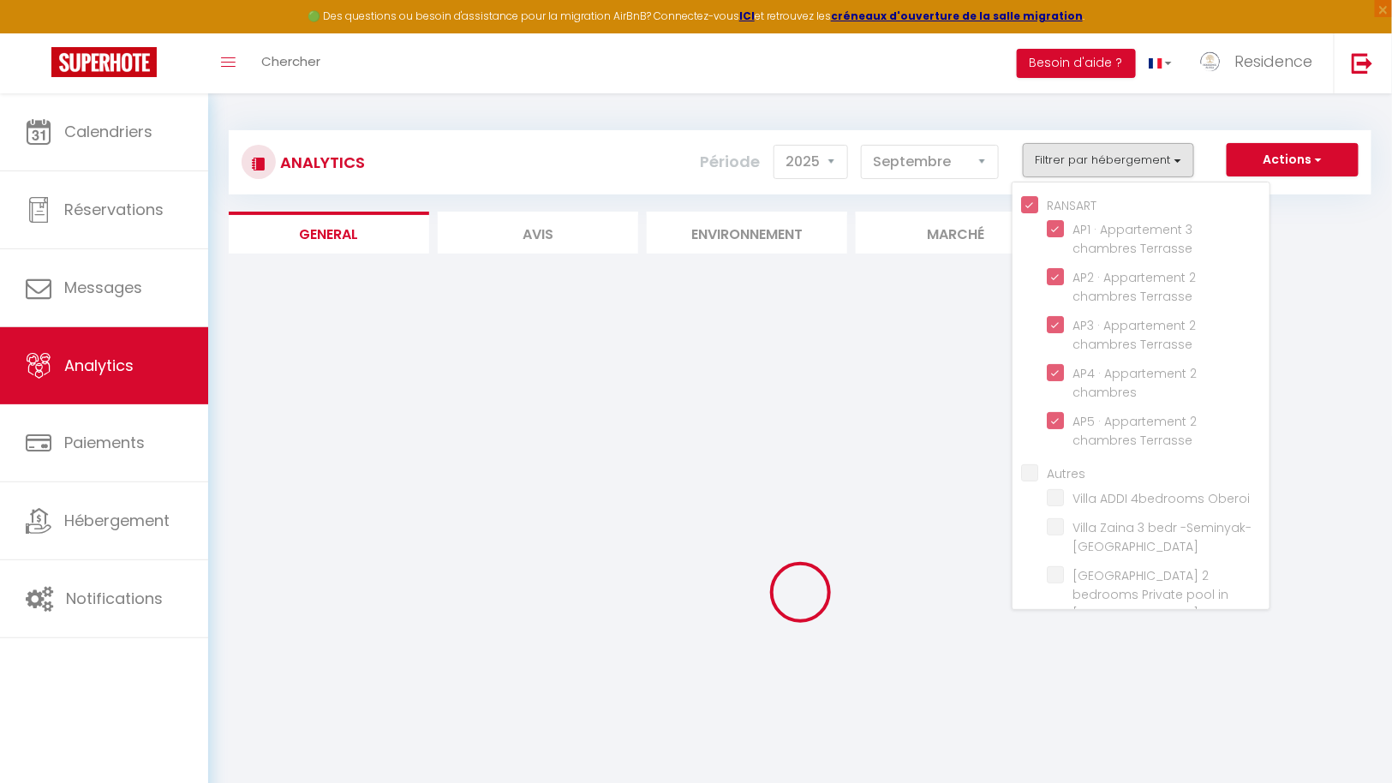
checkbox Oberoi "false"
checkbox -Seminyak-Bali "false"
checkbox Seminyak "false"
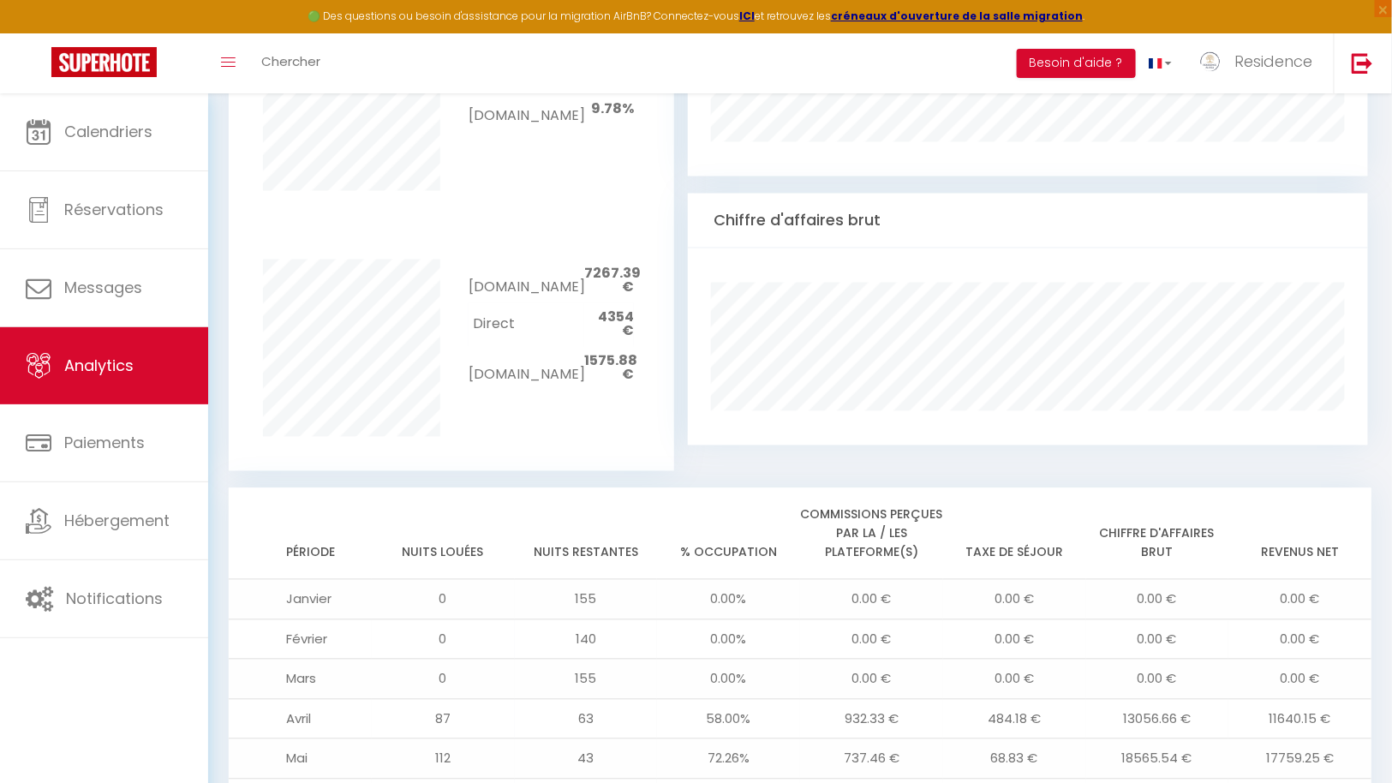
scroll to position [1338, 0]
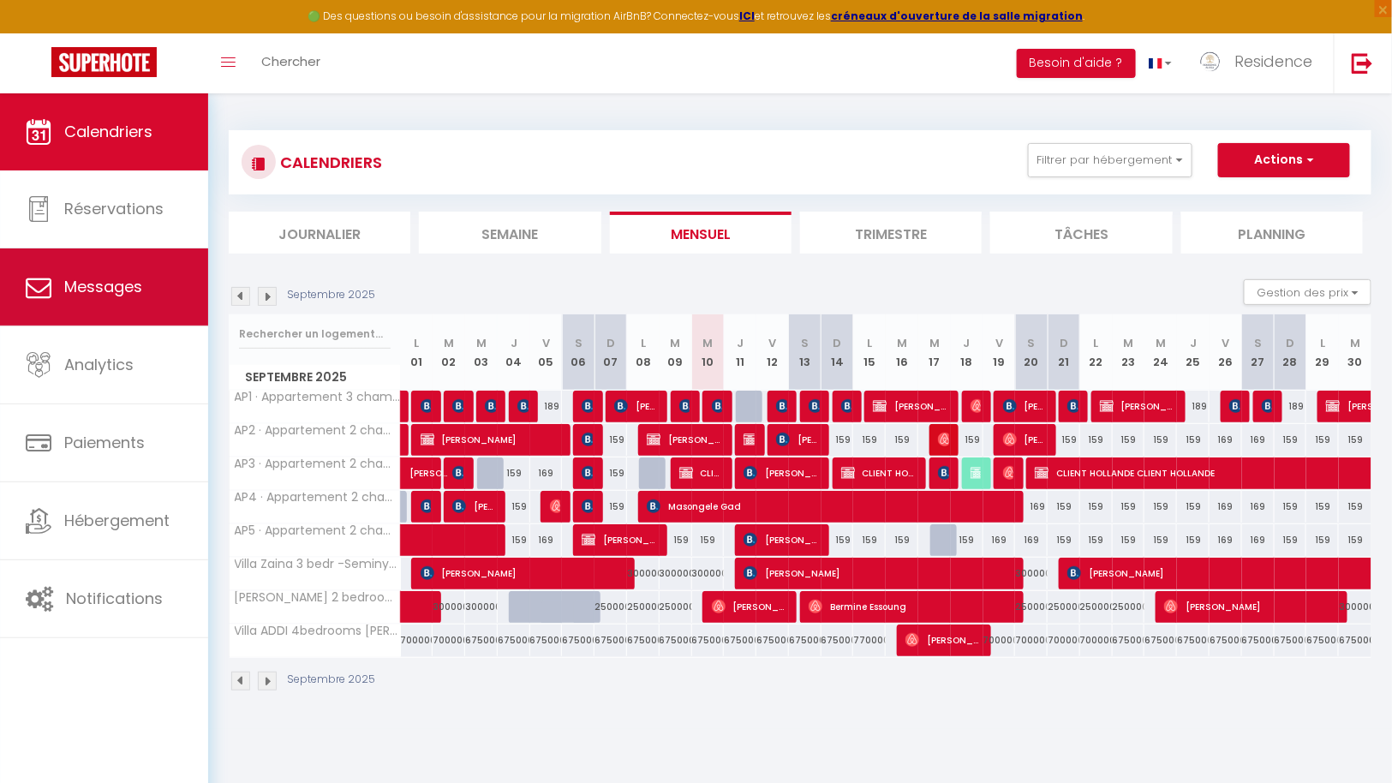
click at [107, 290] on span "Messages" at bounding box center [103, 286] width 78 height 21
select select "message"
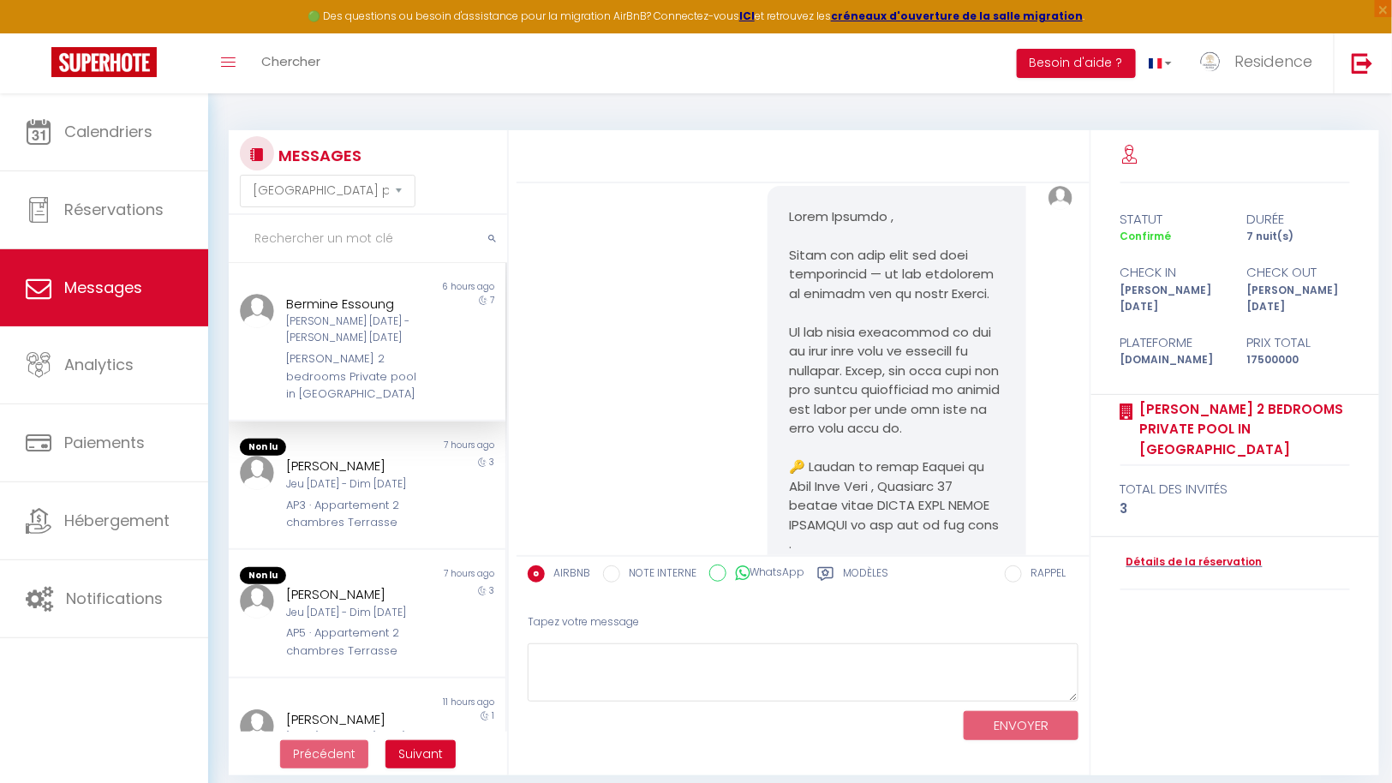
scroll to position [52, 0]
click at [361, 479] on div "[PERSON_NAME] Jeu [DATE] - Dim [DATE] AP3 · Appartement 2 chambres Terrasse" at bounding box center [355, 493] width 161 height 75
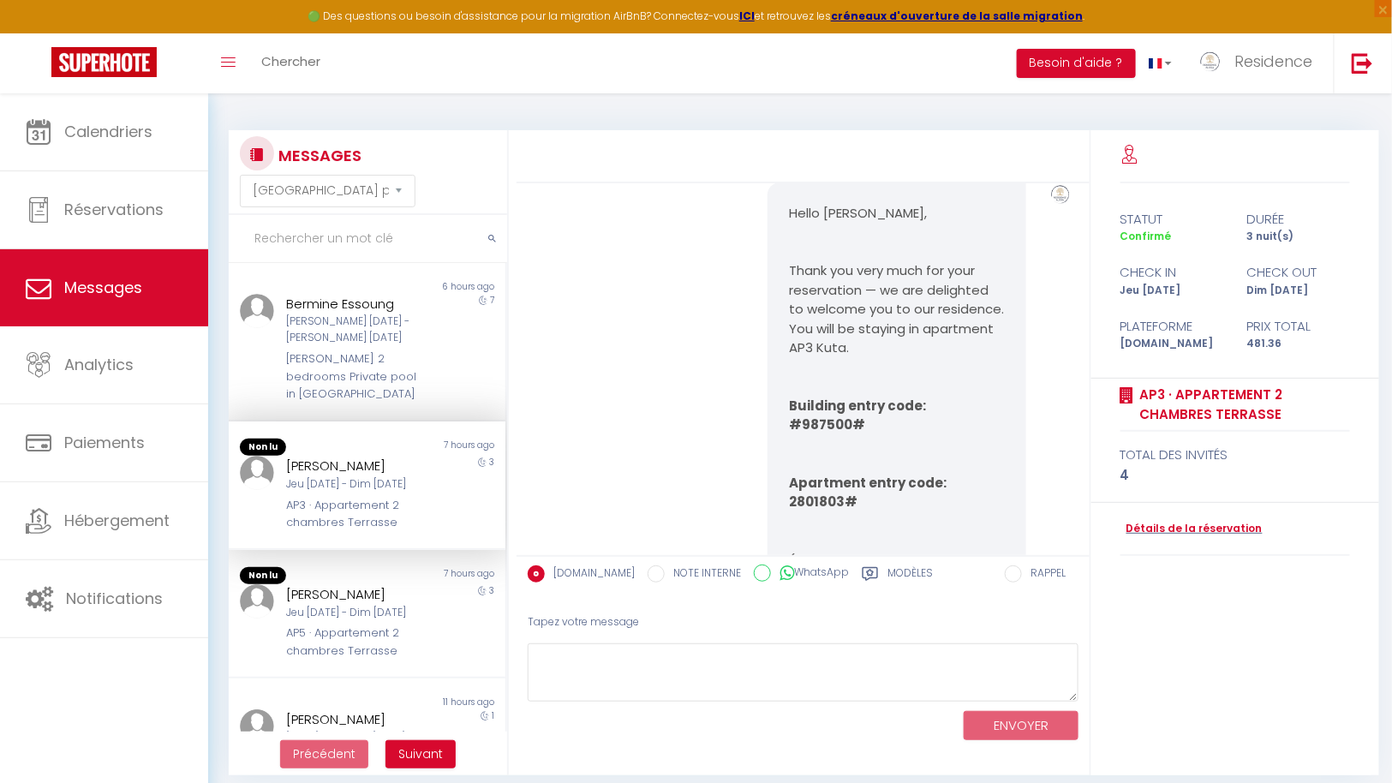
scroll to position [7937, 0]
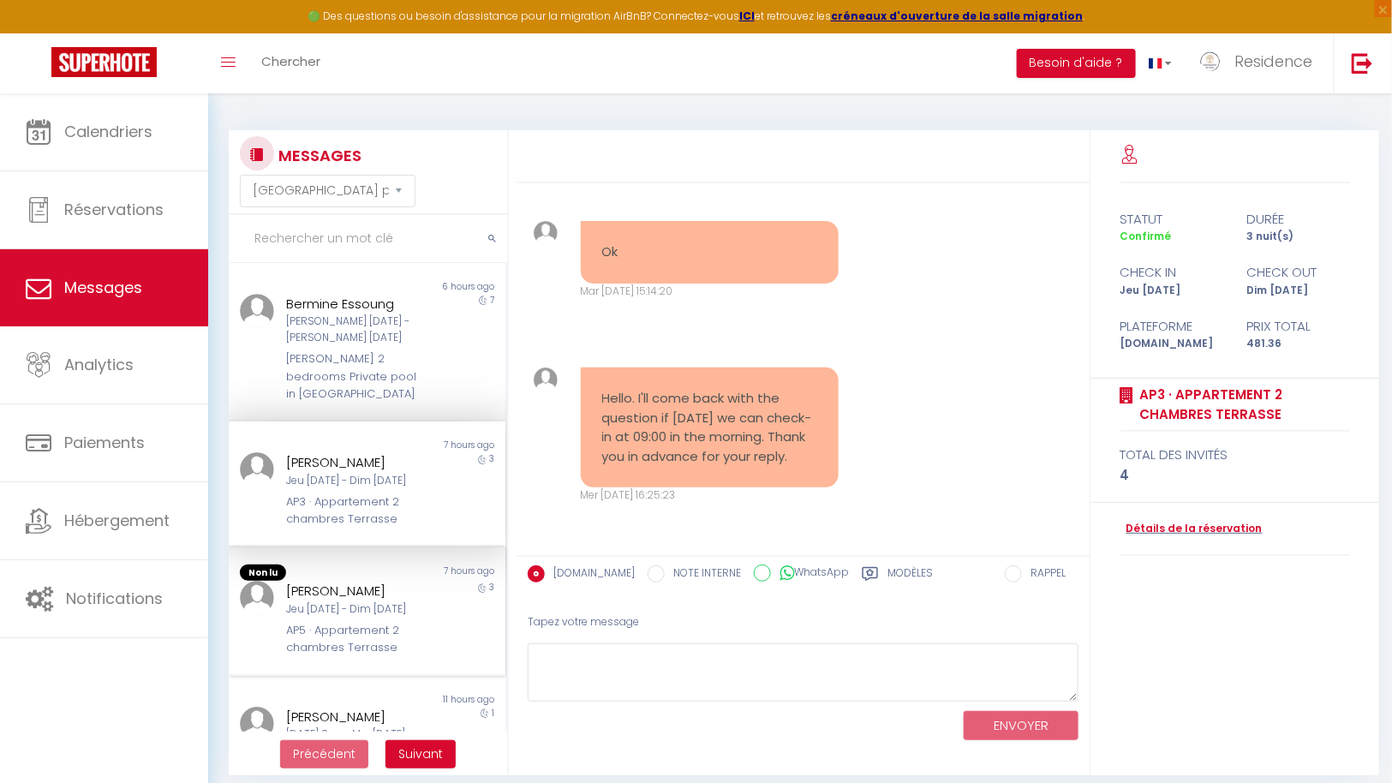
click at [370, 602] on div "Jeu [DATE] - Dim [DATE]" at bounding box center [355, 610] width 139 height 16
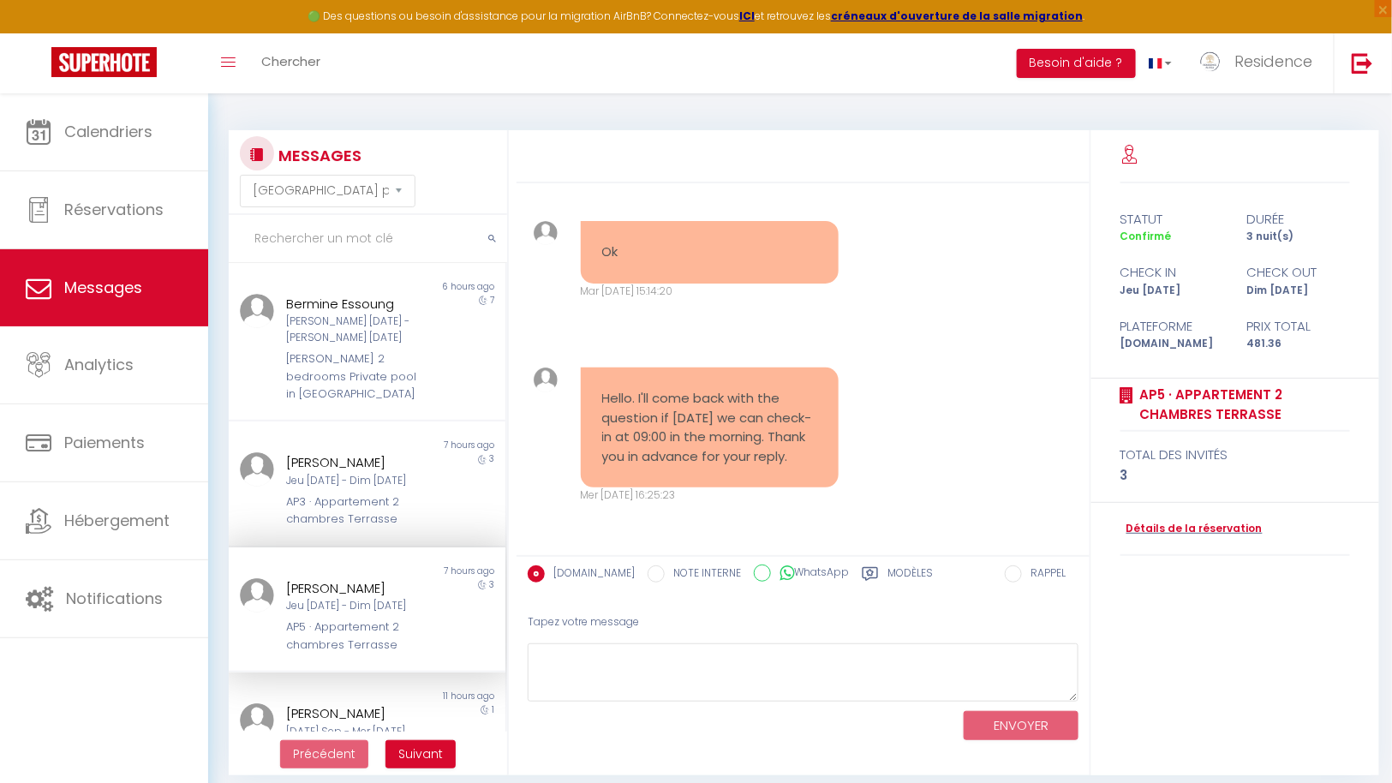
scroll to position [15, 0]
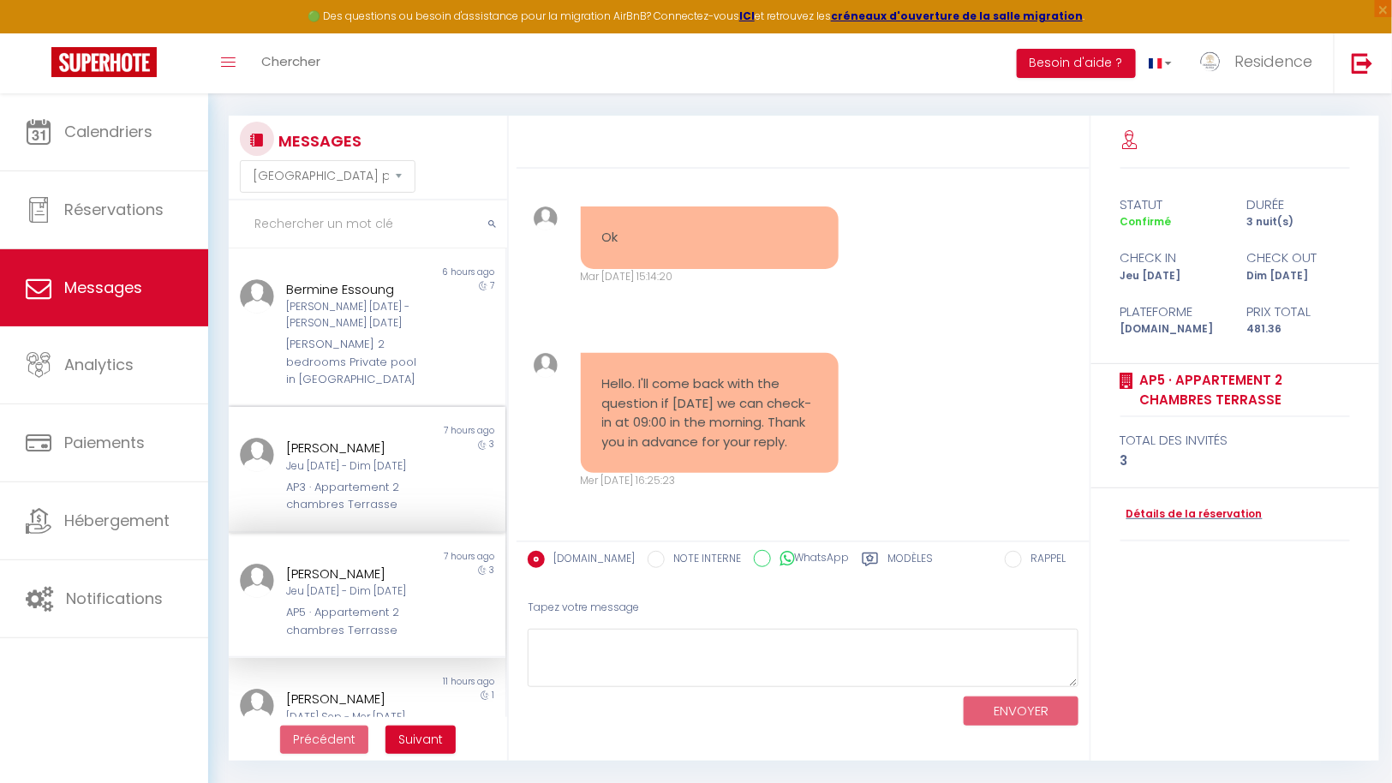
click at [374, 479] on div "AP3 · Appartement 2 chambres Terrasse" at bounding box center [355, 496] width 139 height 35
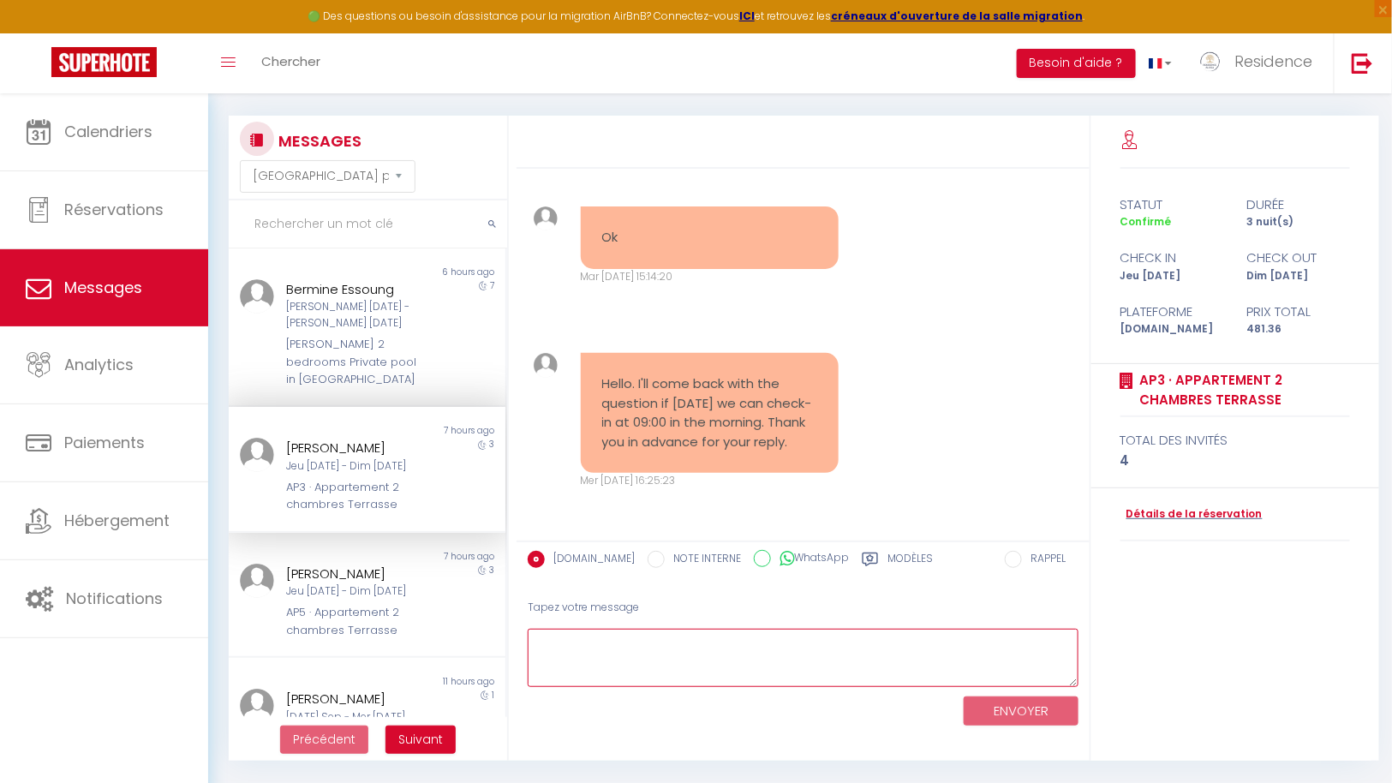
click at [625, 641] on textarea at bounding box center [803, 658] width 551 height 59
paste textarea "Hello , you have booked 2 appartments , only apartment 5 is actually free , apa…"
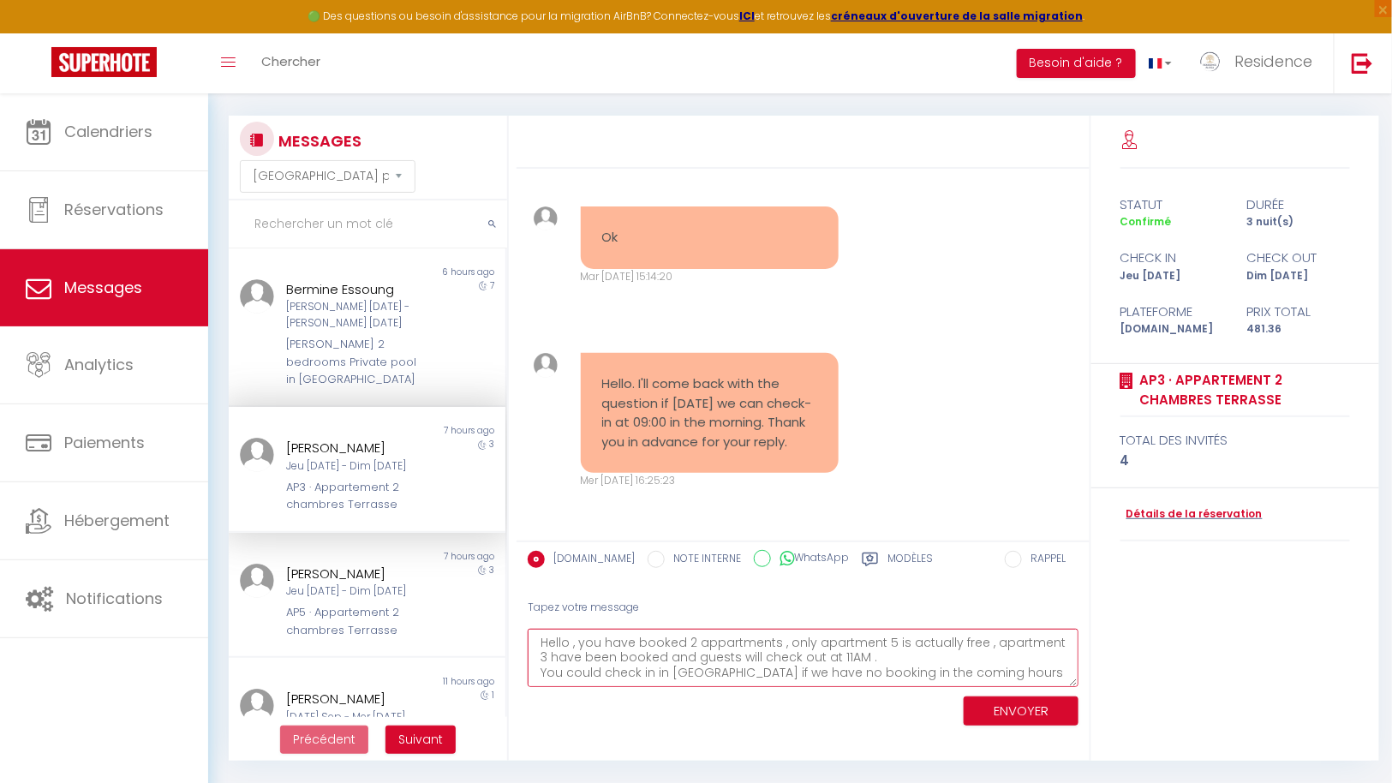
scroll to position [9, 0]
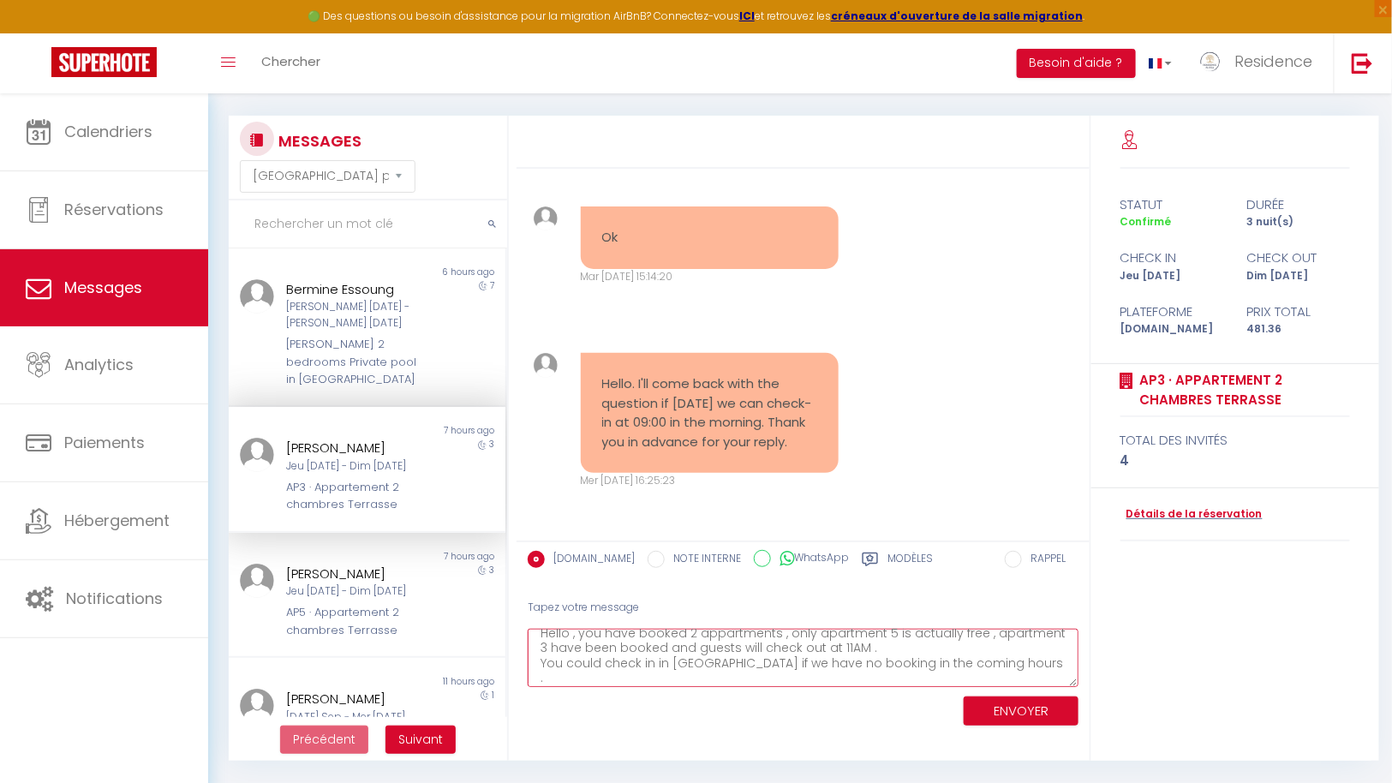
click at [711, 629] on textarea "Hello , you have booked 2 appartments , only apartment 5 is actually free , apa…" at bounding box center [803, 658] width 551 height 59
click at [809, 652] on textarea "Hello , you have booked 2 apartments , only apartment 5 is actually free , apar…" at bounding box center [803, 658] width 551 height 59
click at [822, 652] on textarea "Hello , you have booked 2 apartments , only apartment 5 is actually free , apar…" at bounding box center [803, 658] width 551 height 59
click at [956, 655] on textarea "Hello , you have booked 2 apartments , only apartment 5 is actually free , apar…" at bounding box center [803, 658] width 551 height 59
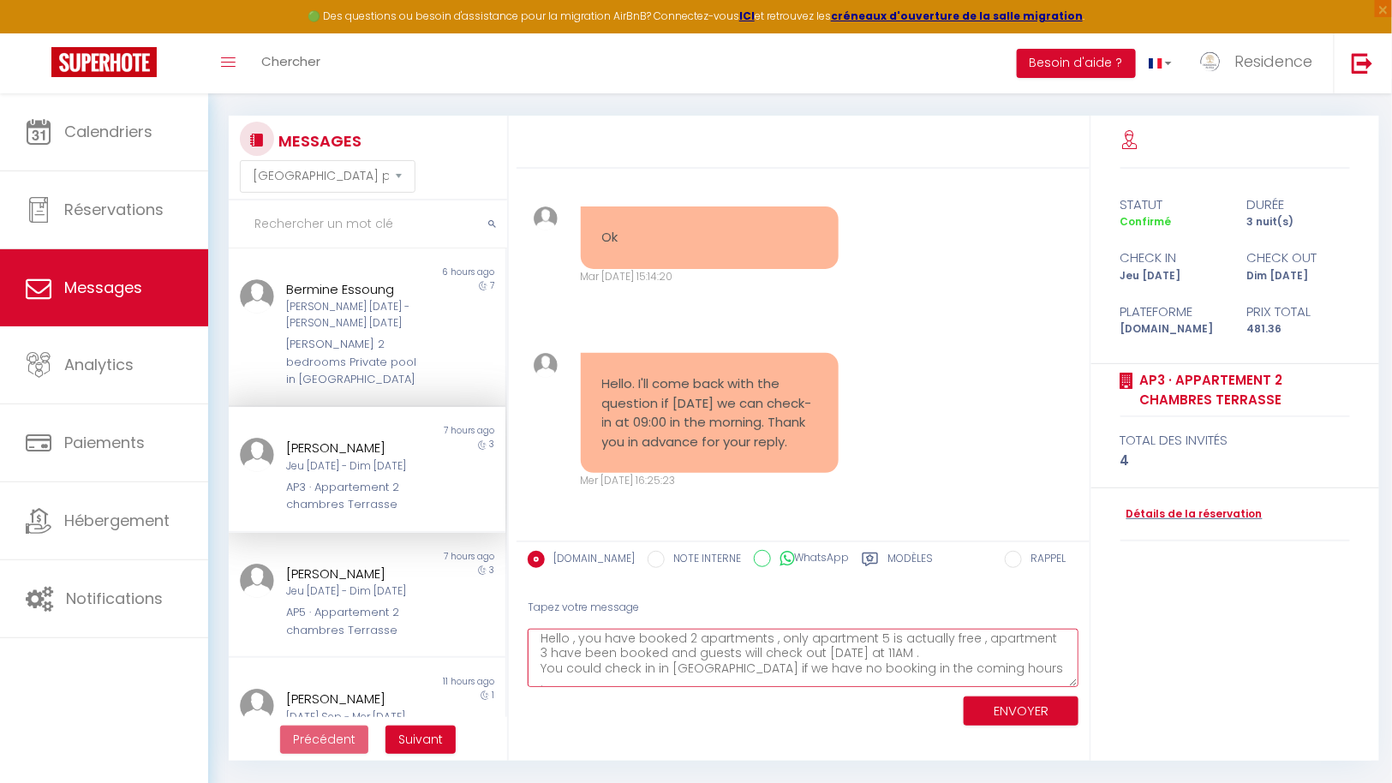
scroll to position [15, 0]
type textarea "Hello , you have booked 2 apartments , only apartment 5 is actually free , apar…"
click at [1020, 709] on button "ENVOYER" at bounding box center [1021, 712] width 115 height 30
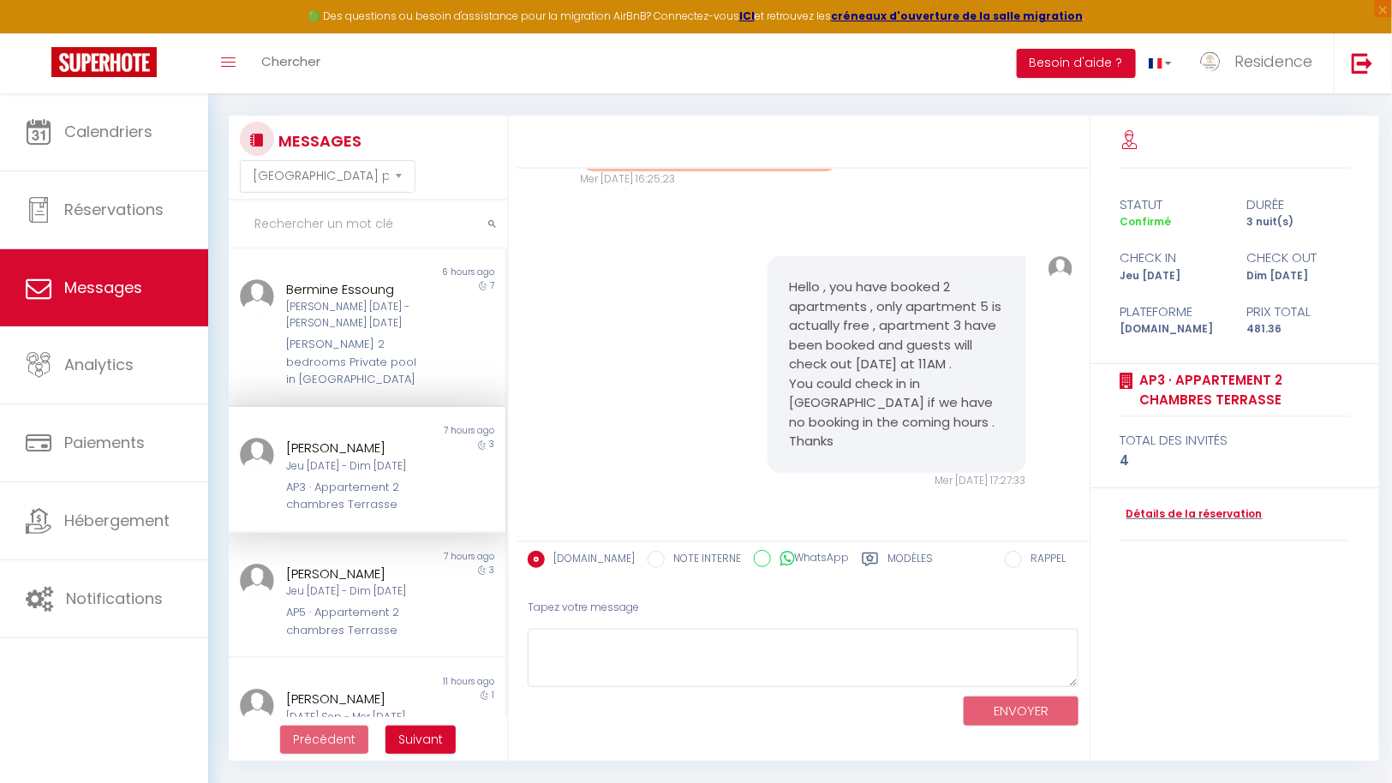
scroll to position [8237, 0]
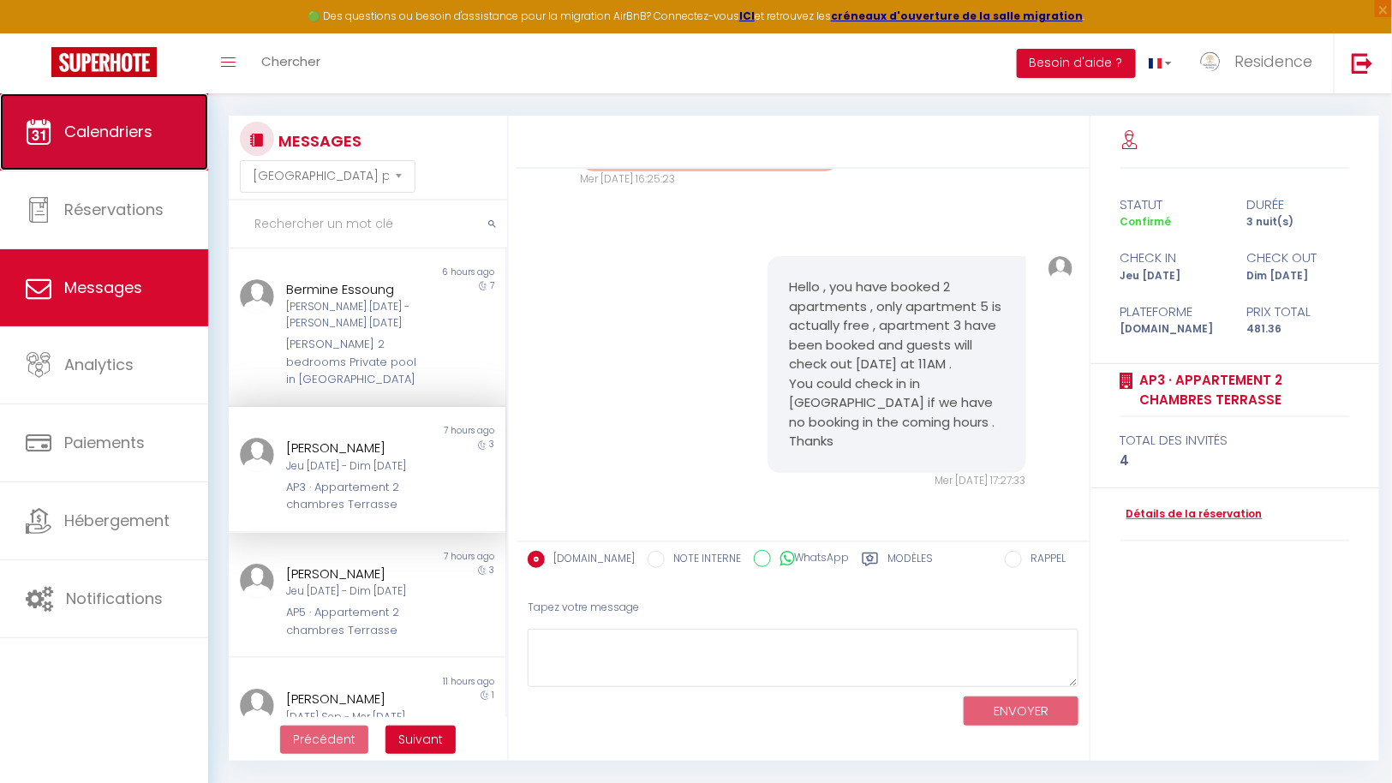
click at [129, 136] on span "Calendriers" at bounding box center [108, 131] width 88 height 21
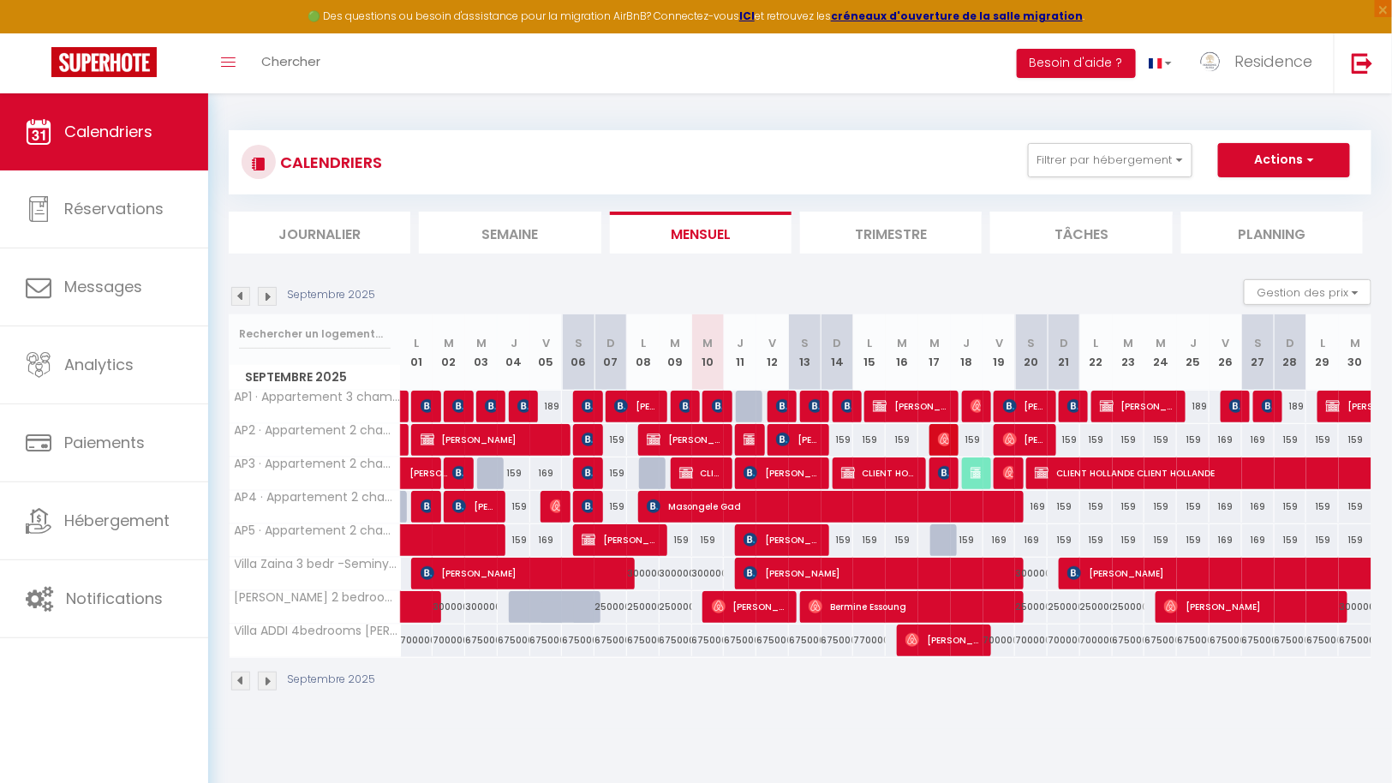
click at [947, 538] on div at bounding box center [947, 540] width 33 height 33
type input "159"
type input "Mer 17 Septembre 2025"
type input "Jeu 18 Septembre 2025"
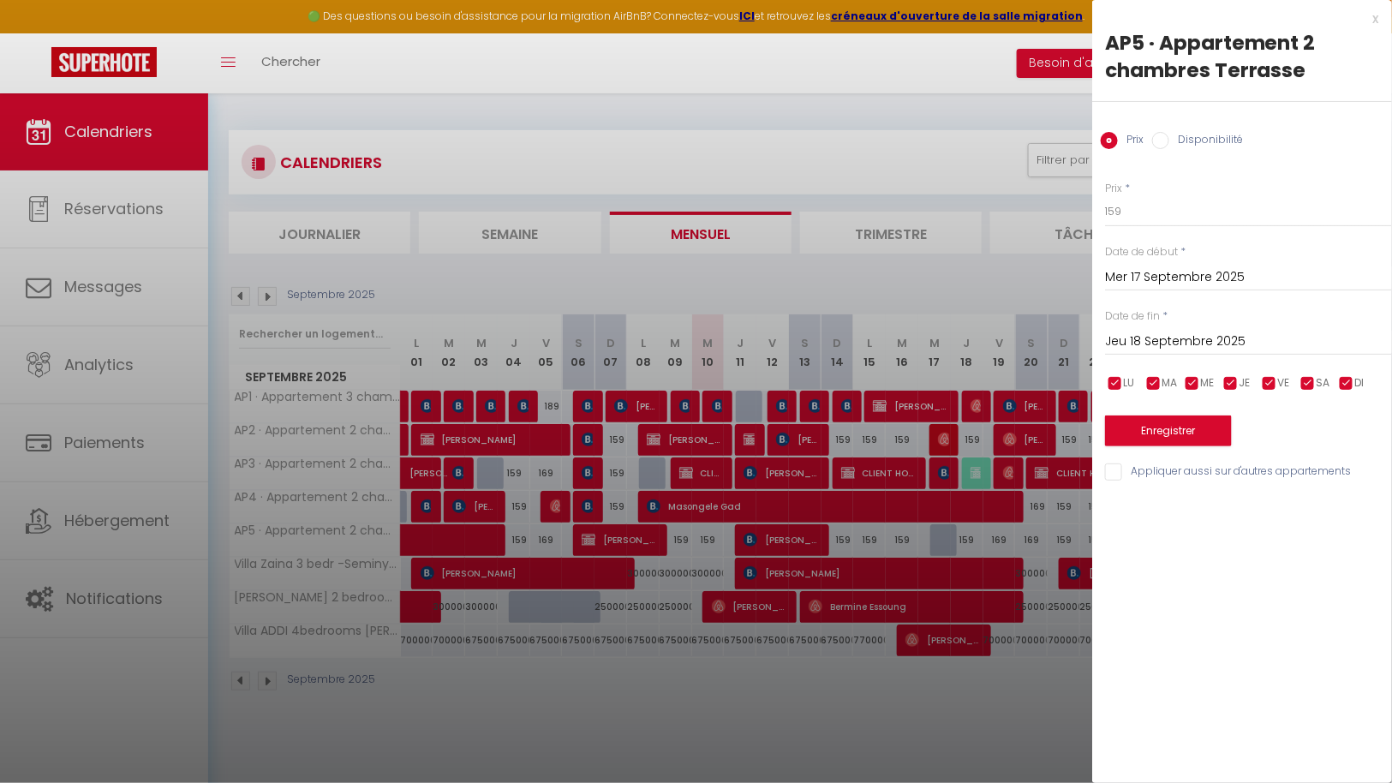
click at [859, 712] on div at bounding box center [696, 391] width 1392 height 783
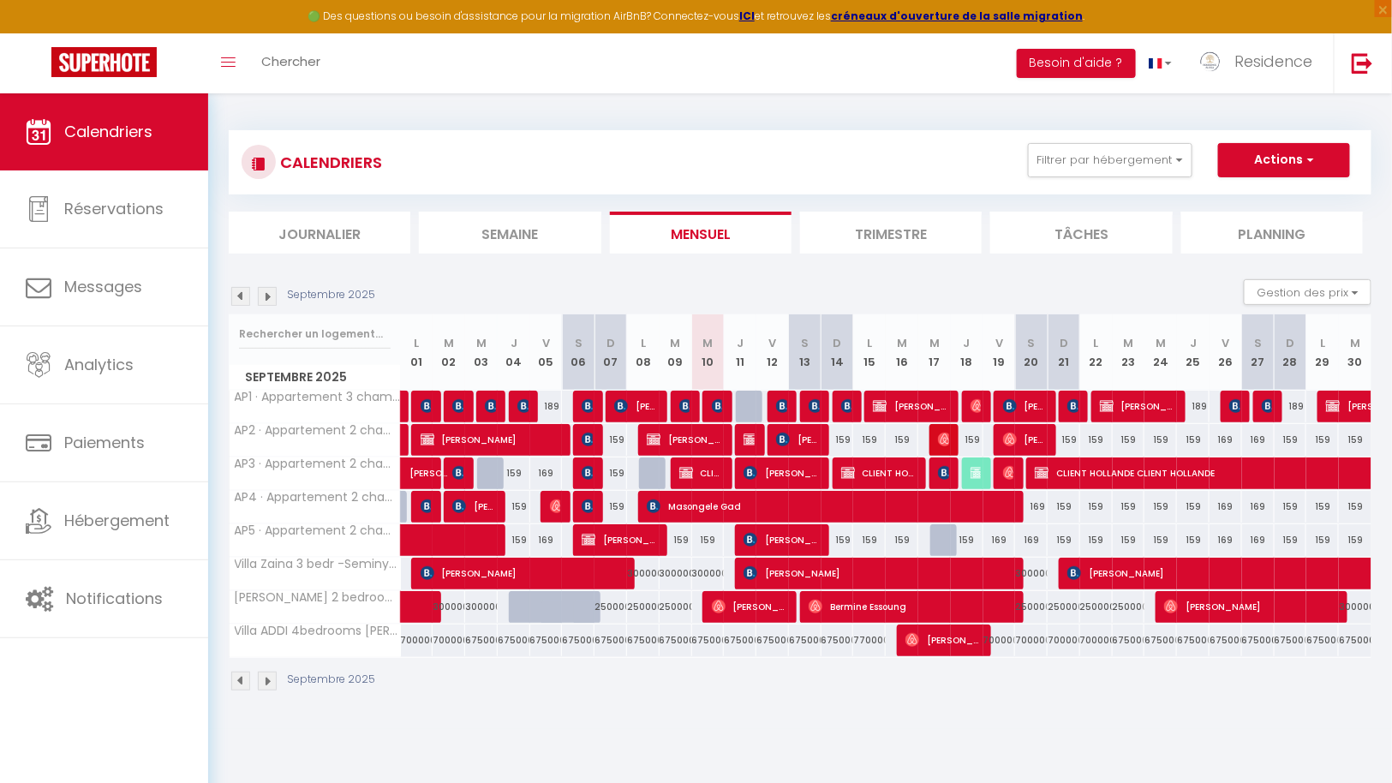
click at [945, 536] on div at bounding box center [947, 540] width 33 height 33
type input "159"
type input "Mer 17 Septembre 2025"
type input "Jeu 18 Septembre 2025"
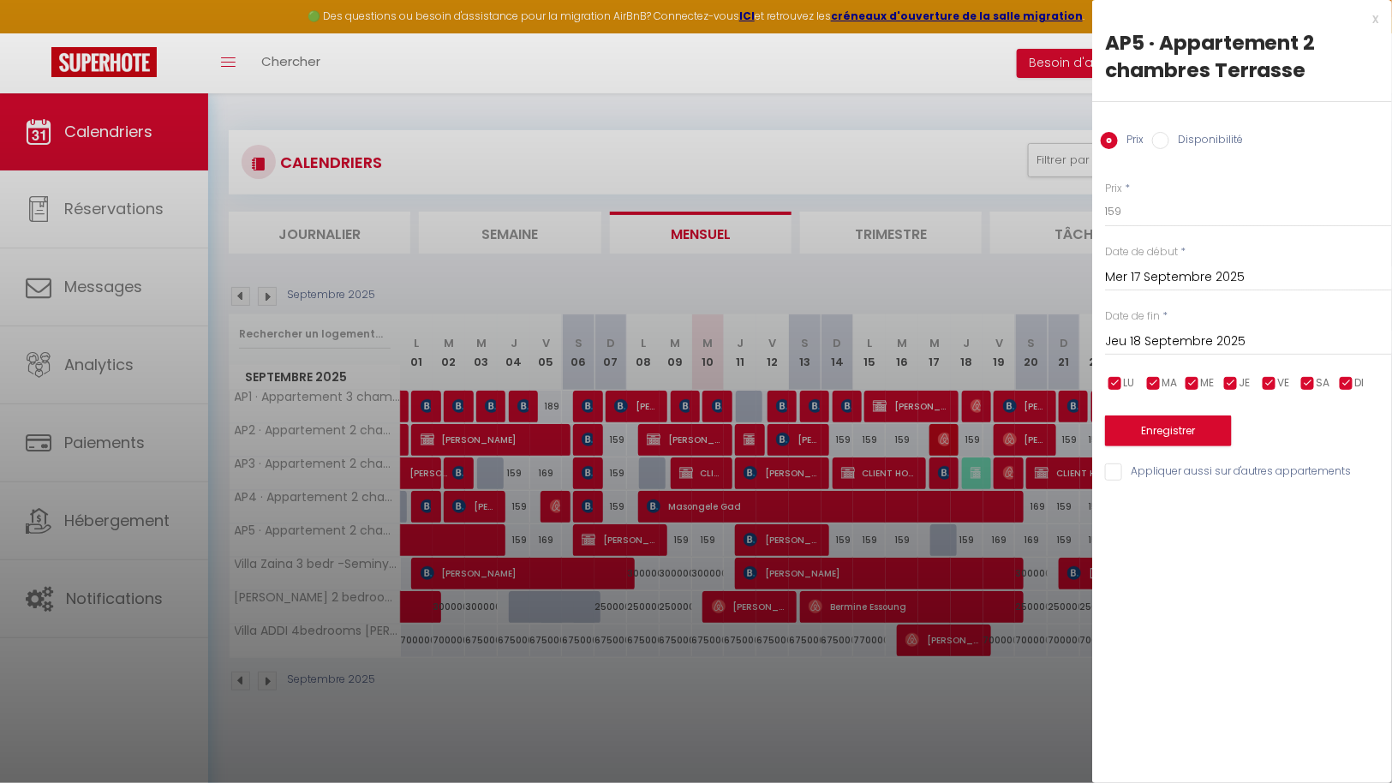
click at [1156, 141] on input "Disponibilité" at bounding box center [1161, 140] width 17 height 17
radio input "true"
radio input "false"
click at [1156, 141] on input "Disponibilité" at bounding box center [1161, 140] width 17 height 17
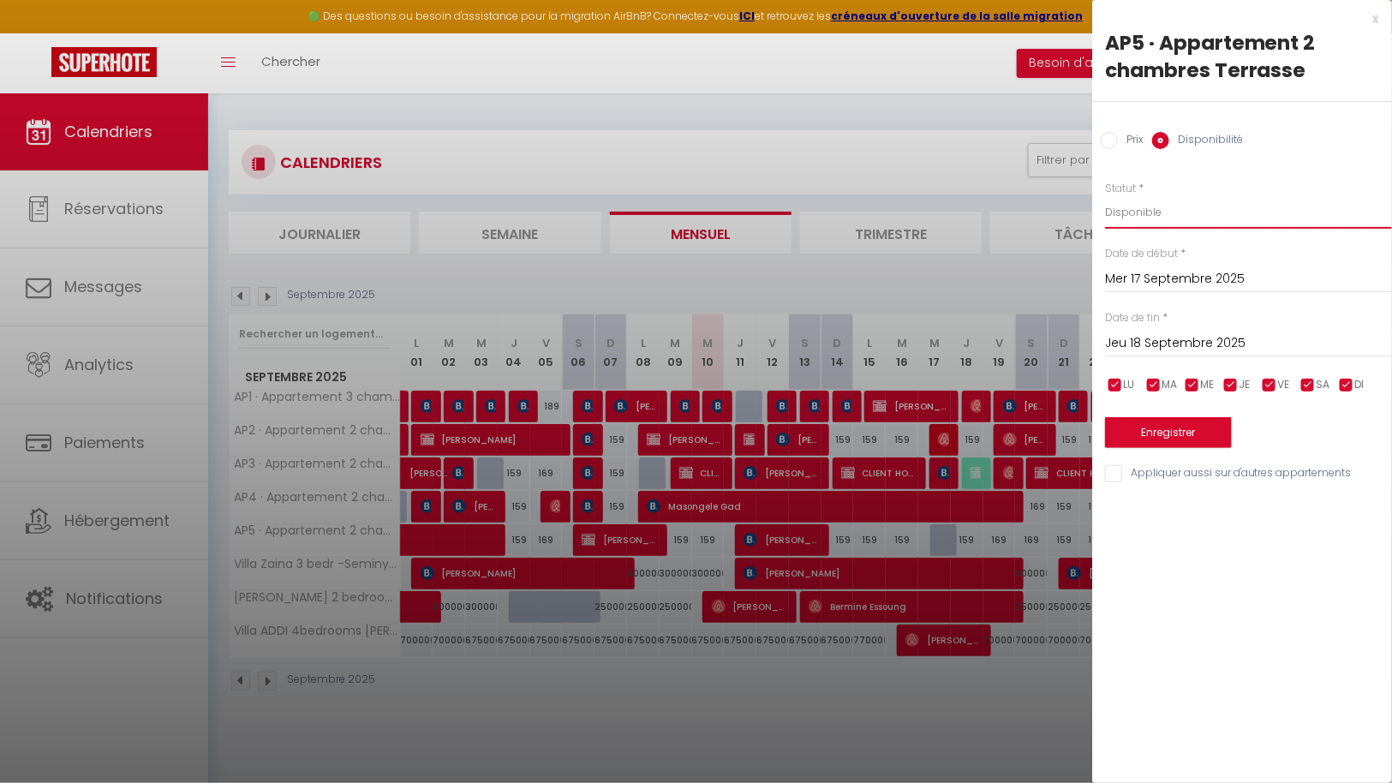
click at [1143, 206] on select "Disponible Indisponible" at bounding box center [1248, 212] width 287 height 33
click at [1165, 428] on button "Enregistrer" at bounding box center [1168, 432] width 127 height 31
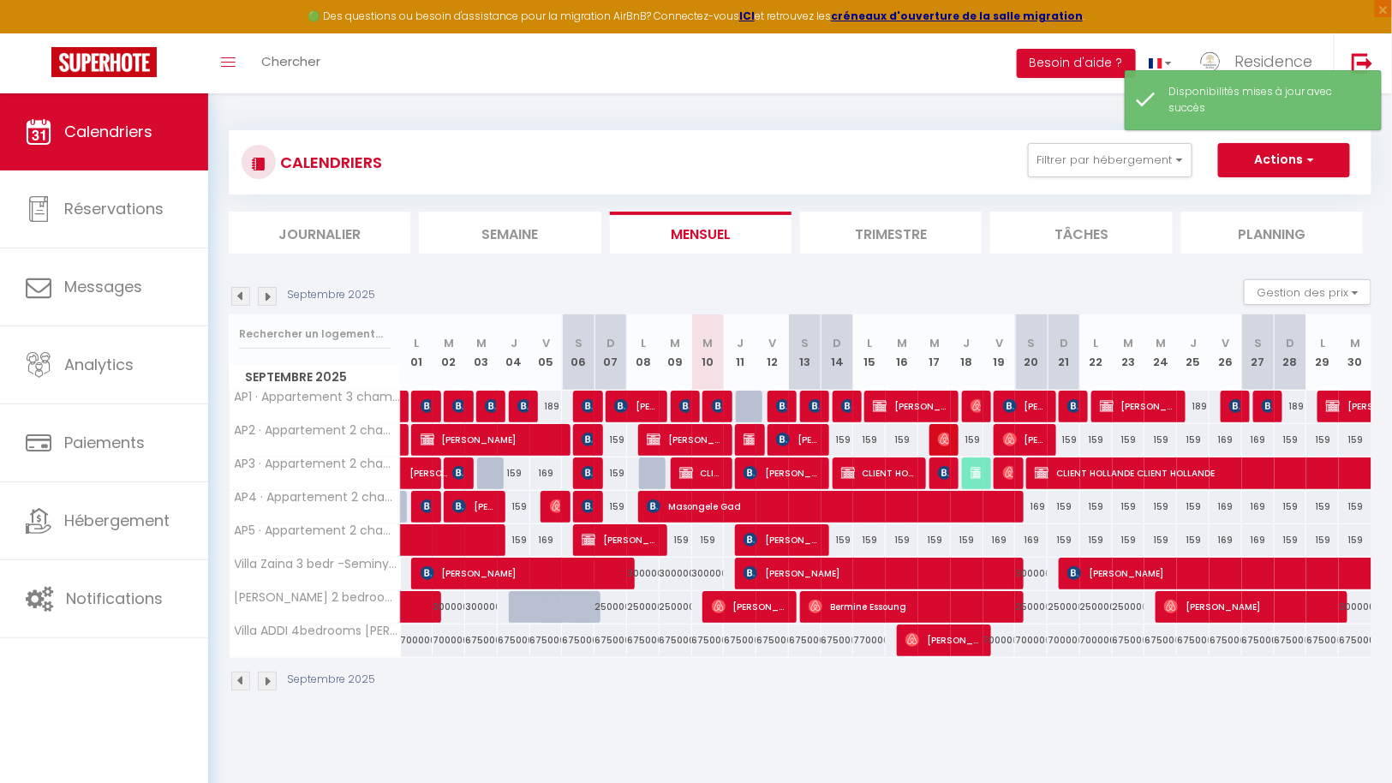
click at [268, 293] on img at bounding box center [267, 296] width 19 height 19
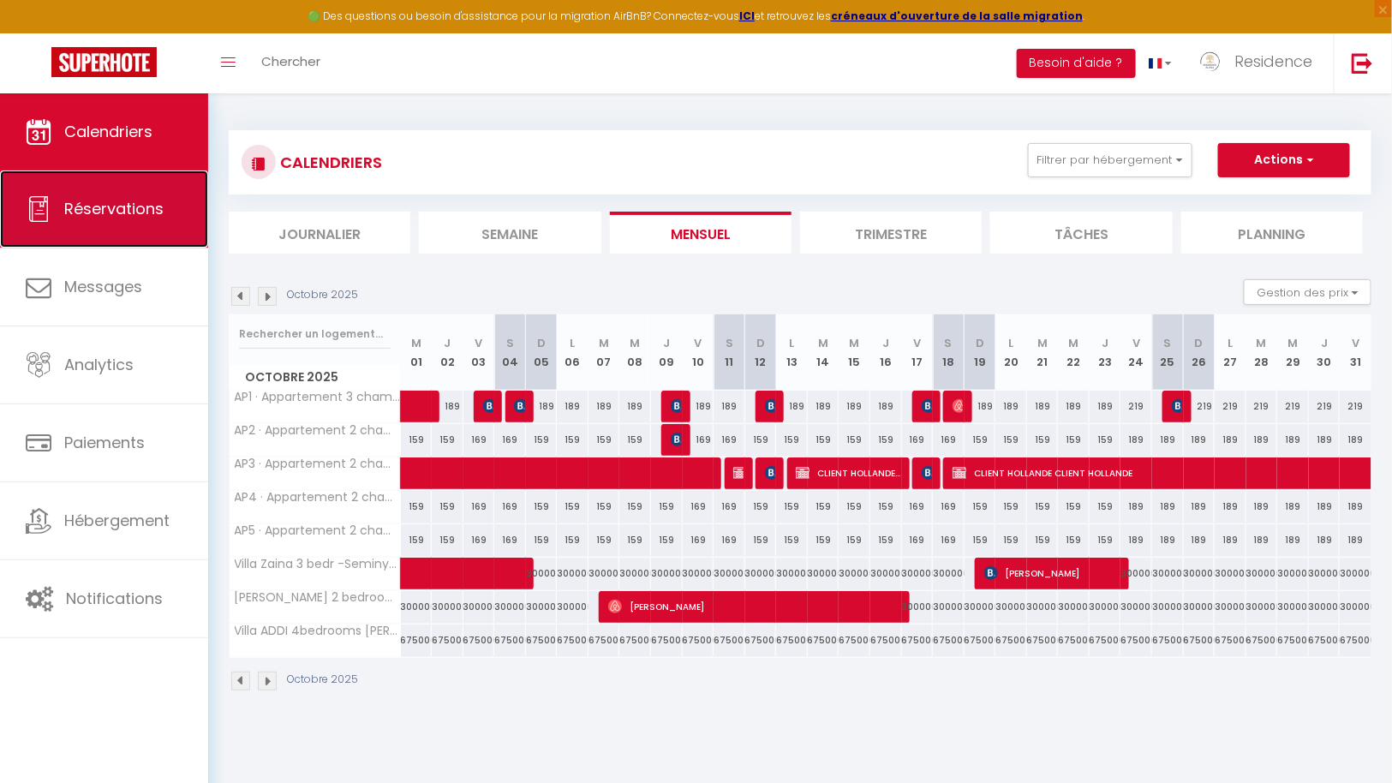
click at [123, 207] on span "Réservations" at bounding box center [113, 208] width 99 height 21
select select "not_cancelled"
